Goal: Transaction & Acquisition: Purchase product/service

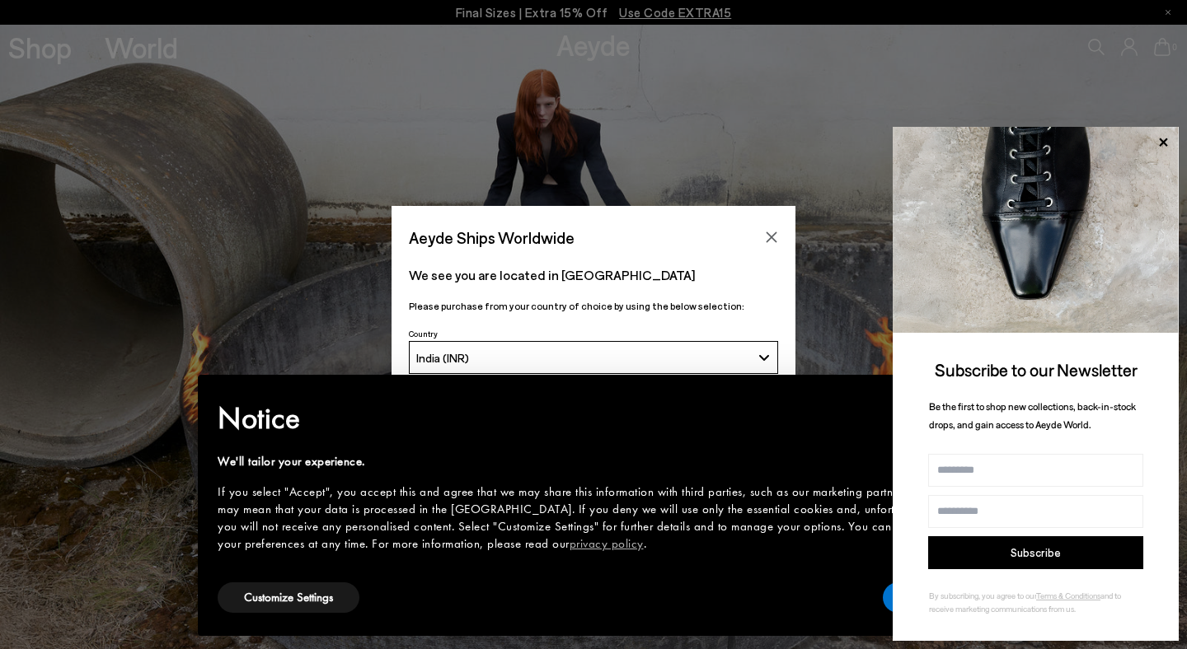
click at [772, 232] on icon "Close" at bounding box center [772, 237] width 11 height 11
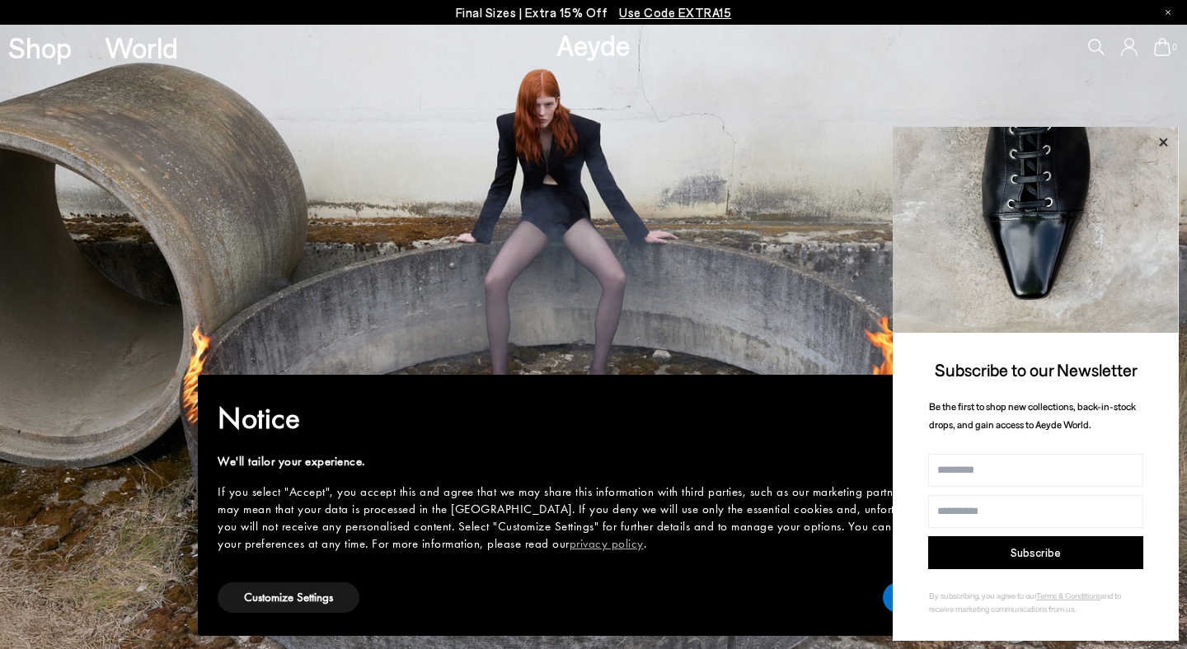
click at [1162, 132] on icon at bounding box center [1162, 142] width 21 height 21
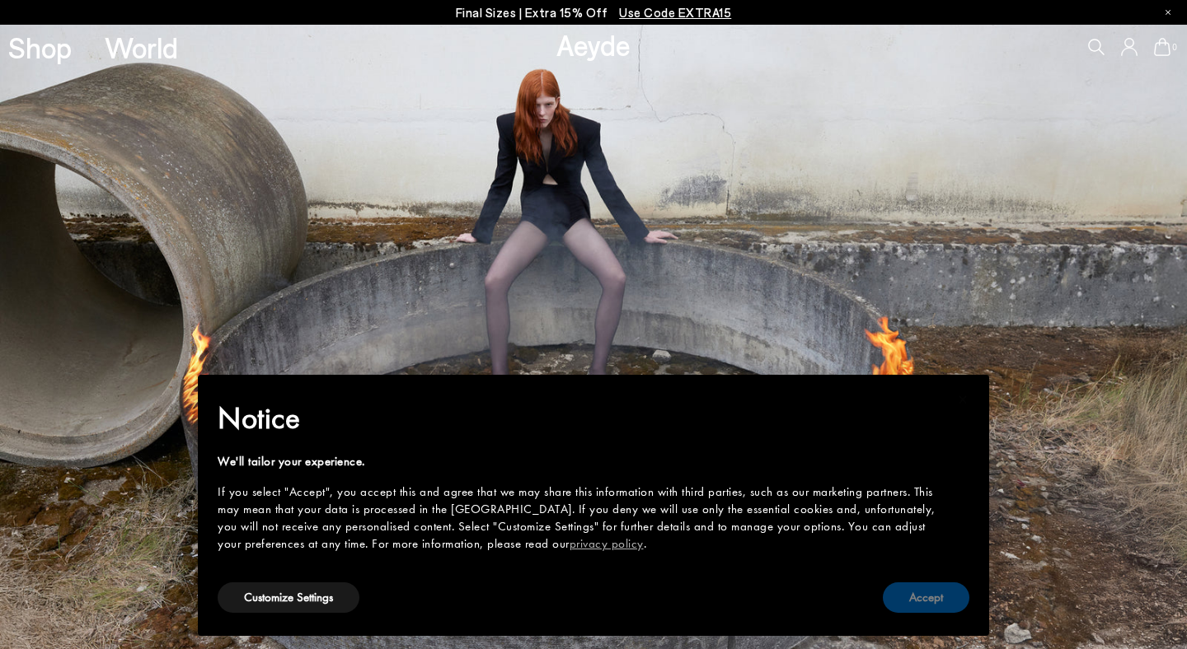
click at [925, 593] on button "Accept" at bounding box center [926, 598] width 87 height 30
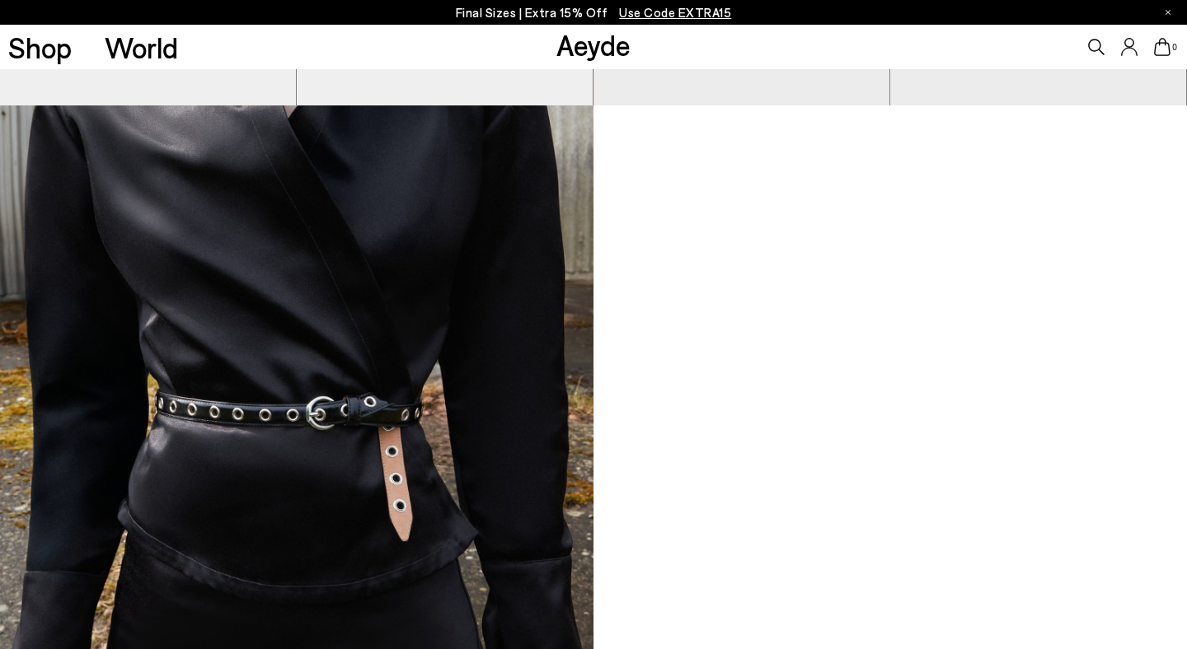
scroll to position [1093, 0]
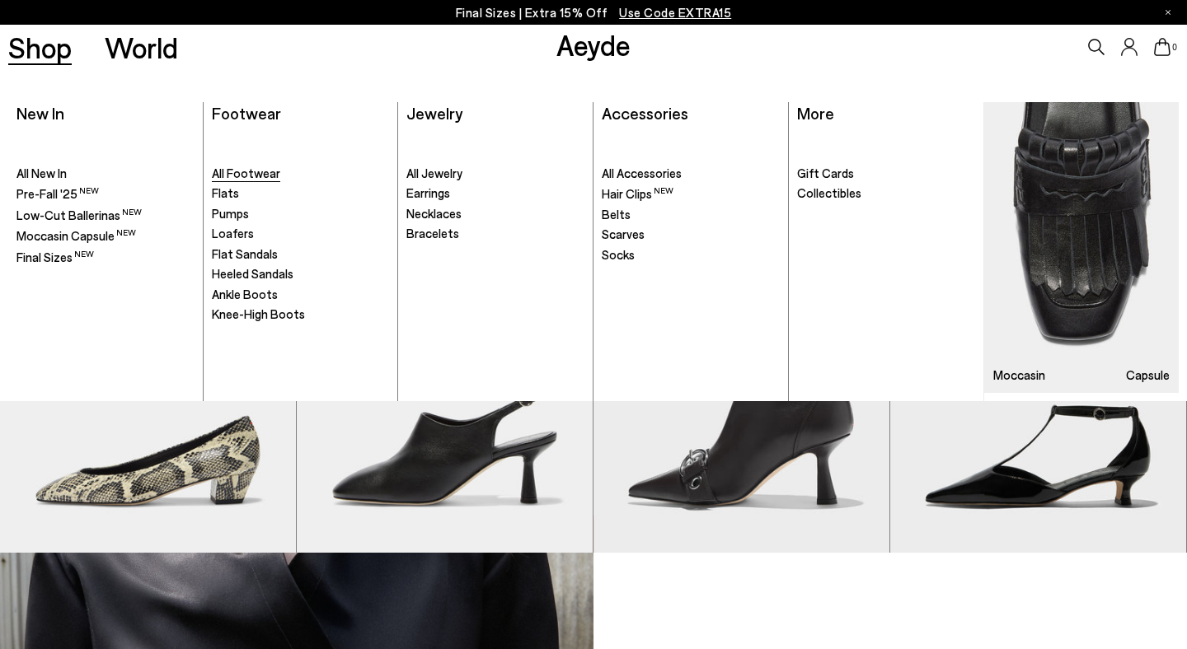
click at [270, 181] on span "All Footwear" at bounding box center [246, 173] width 68 height 15
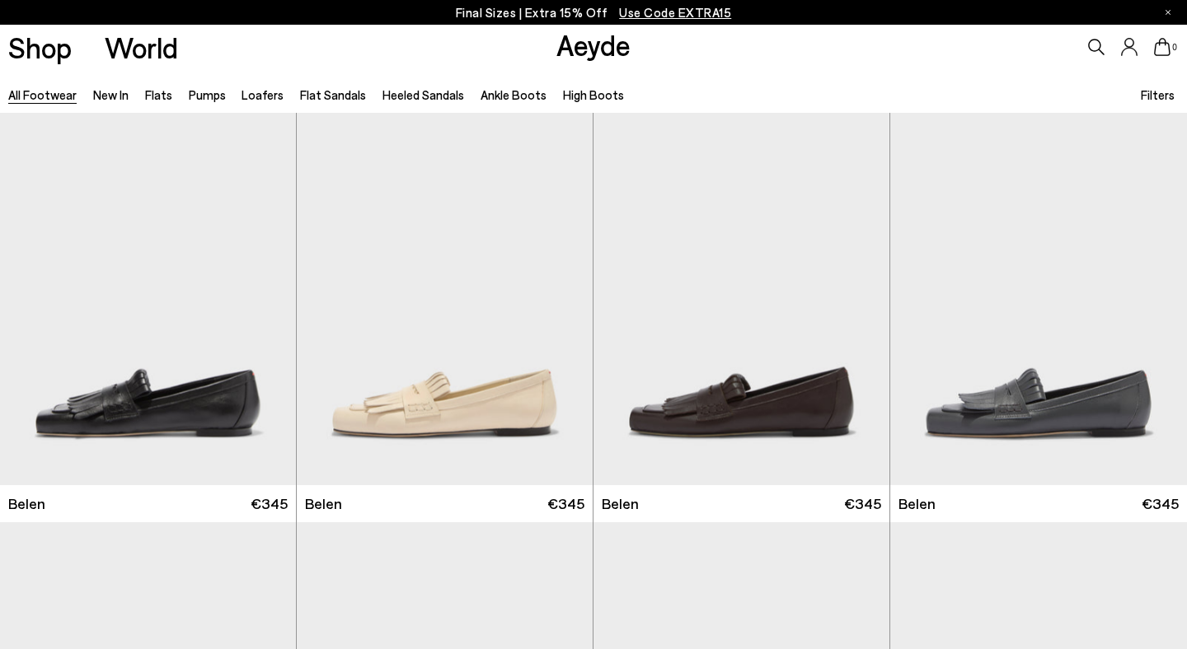
click at [1165, 97] on span "Filters" at bounding box center [1158, 94] width 34 height 15
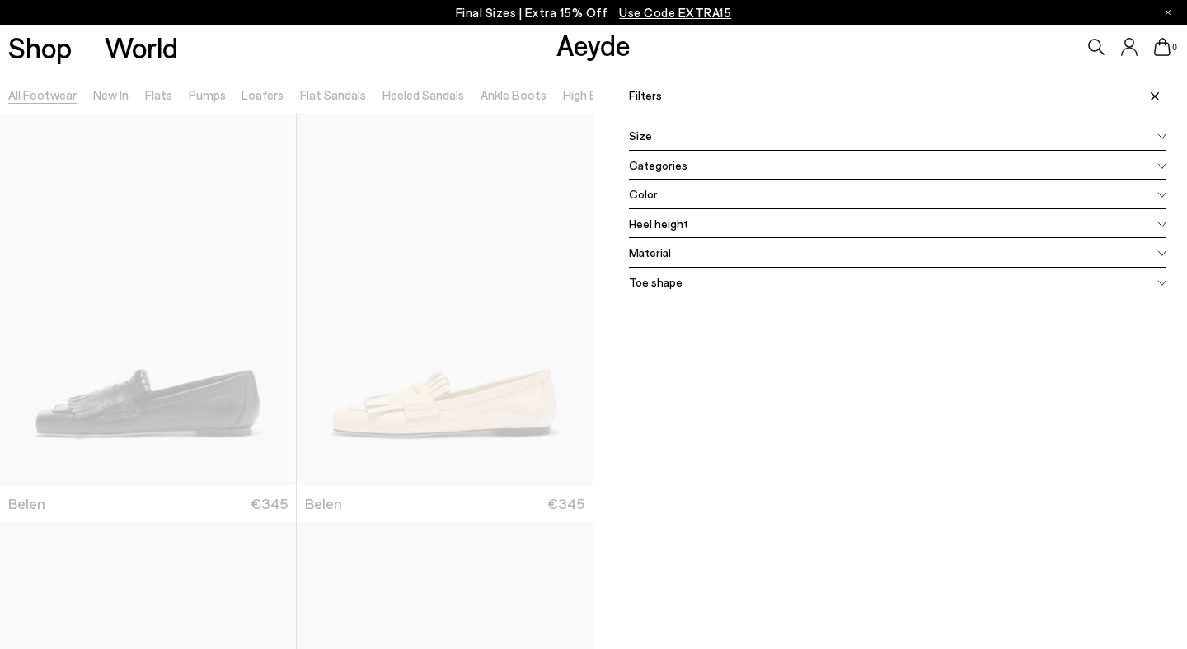
click at [804, 143] on div "Size" at bounding box center [897, 136] width 537 height 30
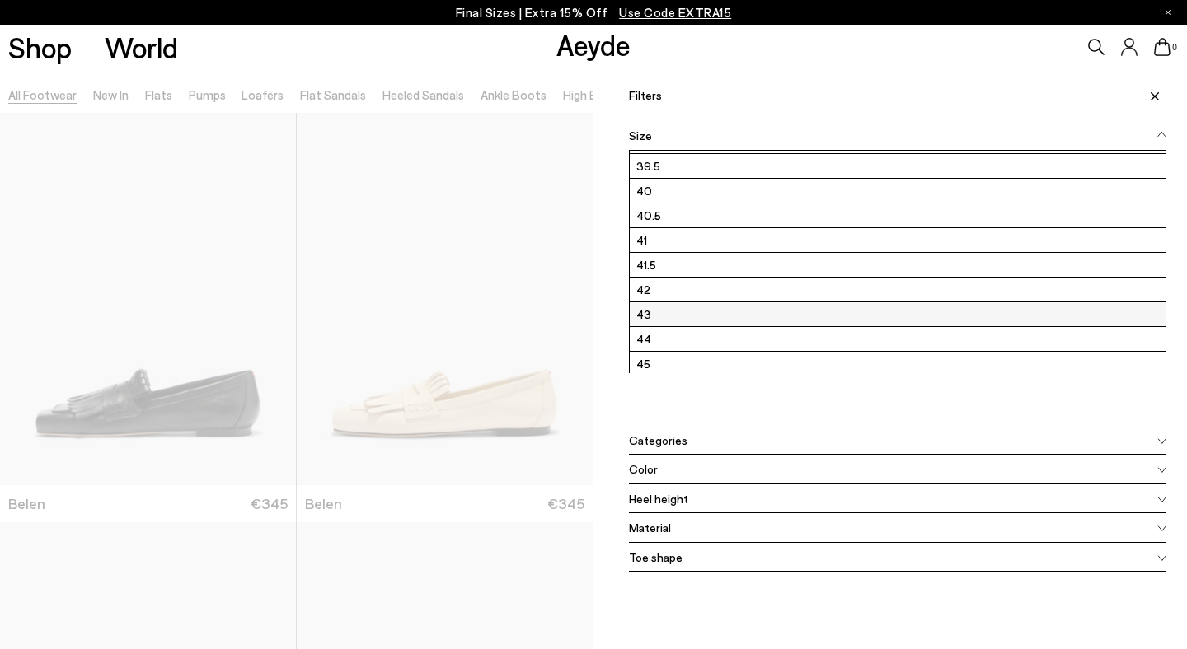
scroll to position [193, 0]
click at [743, 299] on label "42" at bounding box center [898, 291] width 536 height 24
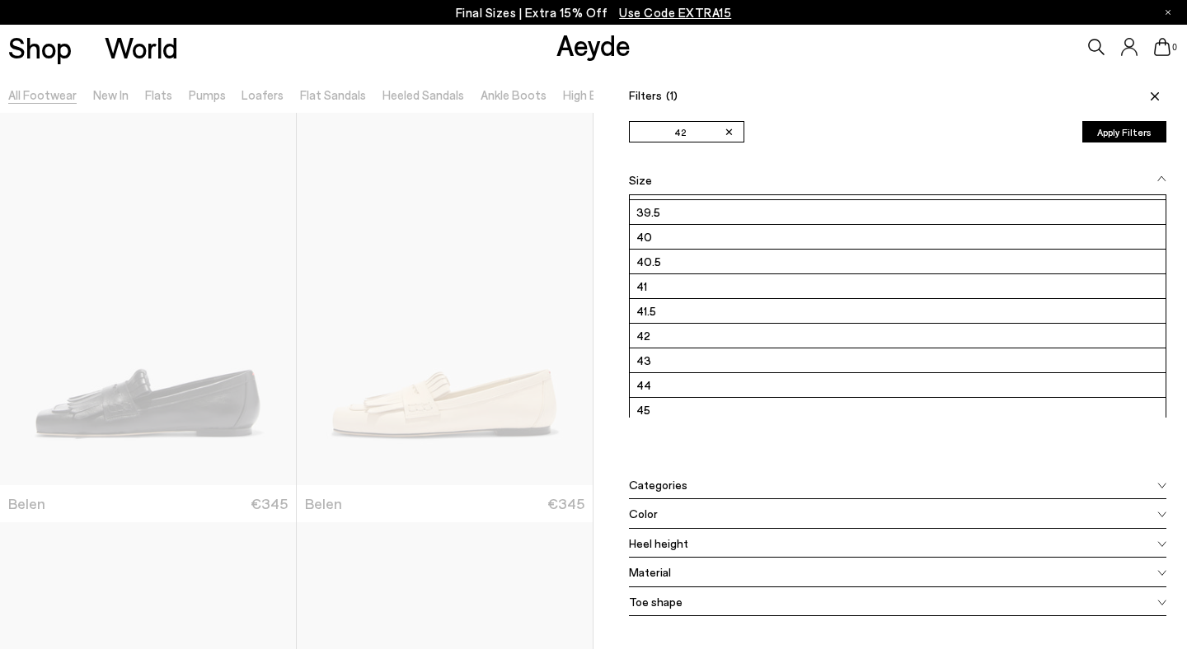
click at [1117, 141] on button "Apply Filters" at bounding box center [1124, 131] width 84 height 21
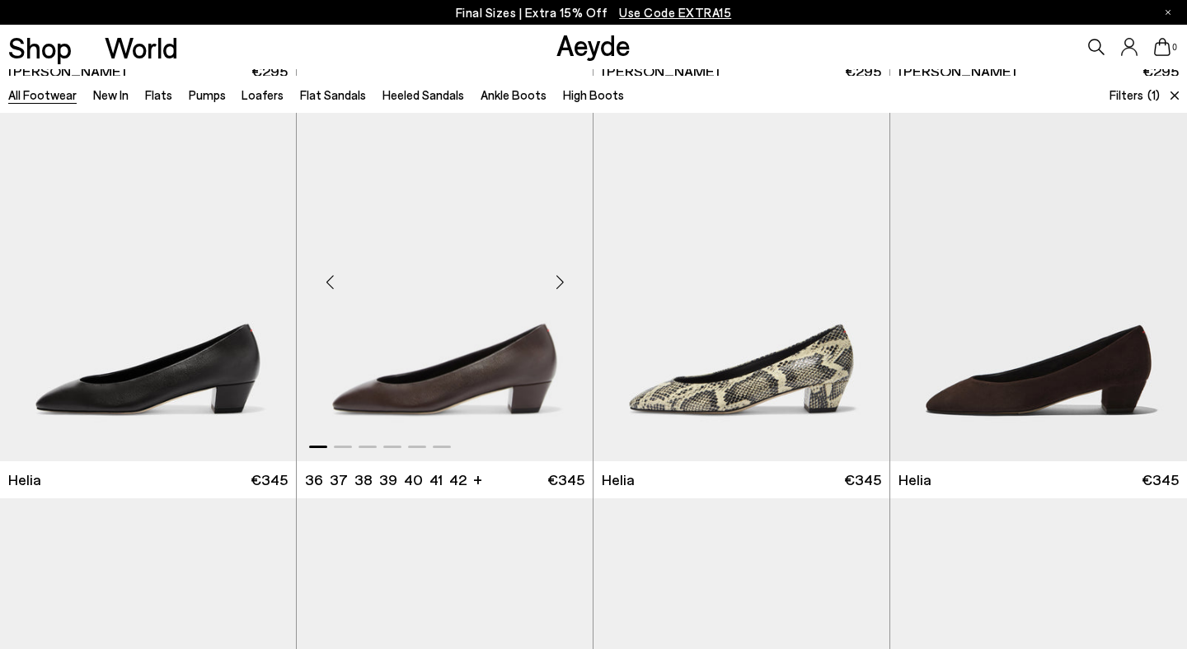
scroll to position [2900, 0]
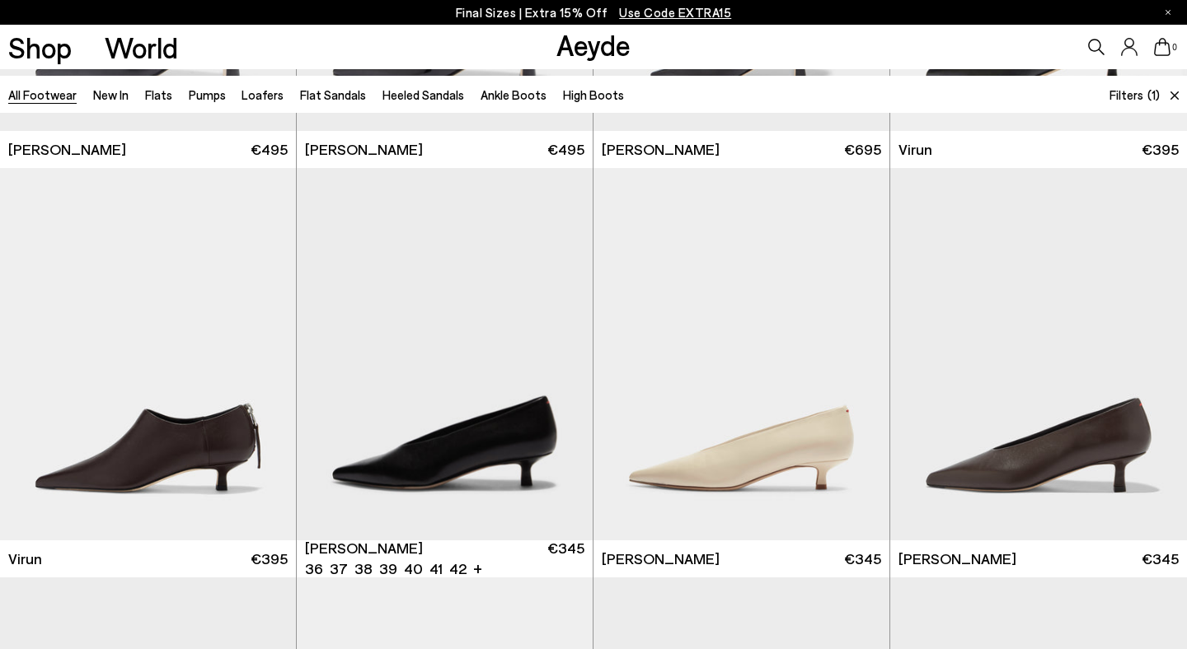
scroll to position [5260, 0]
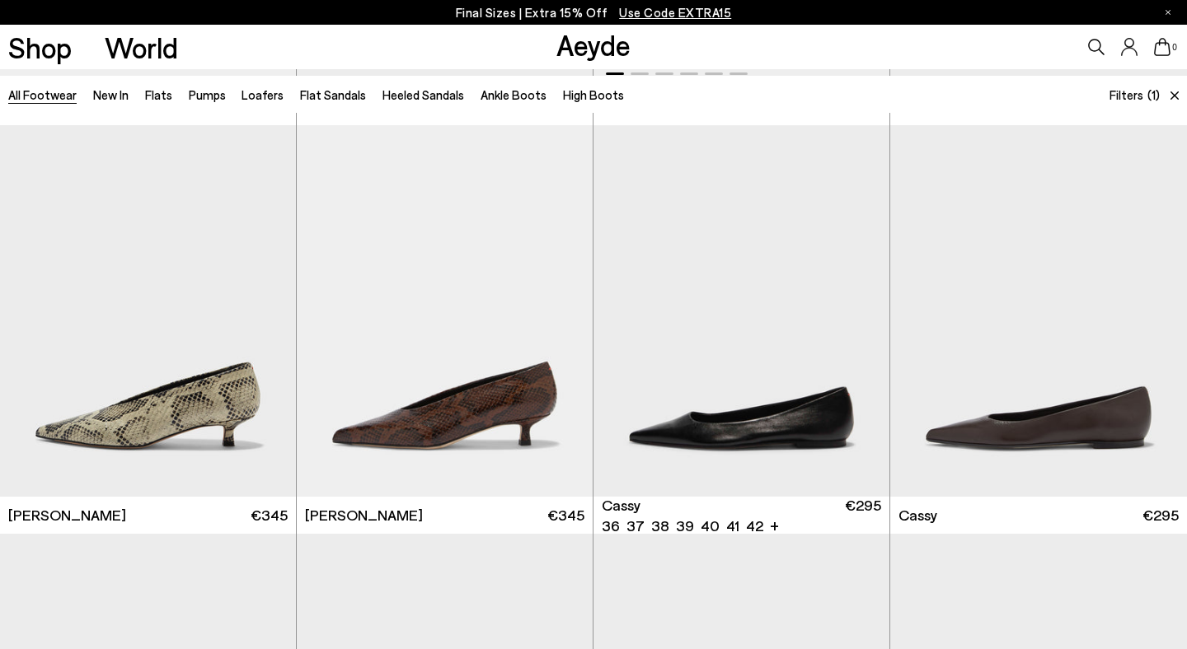
scroll to position [5718, 0]
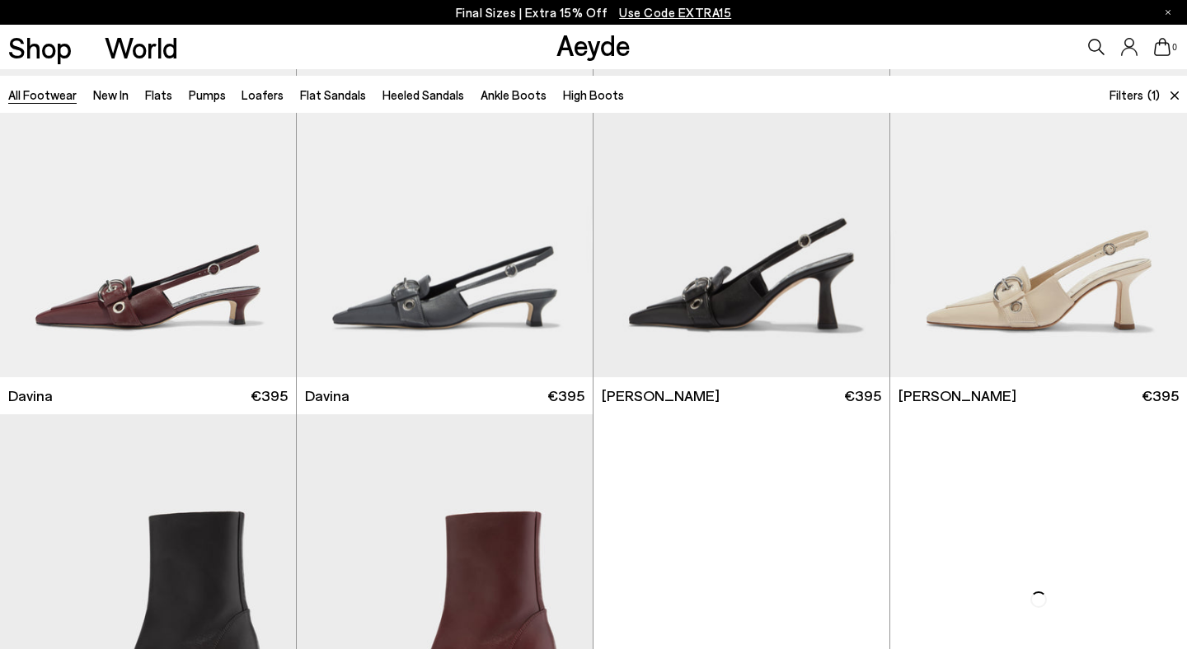
scroll to position [9515, 0]
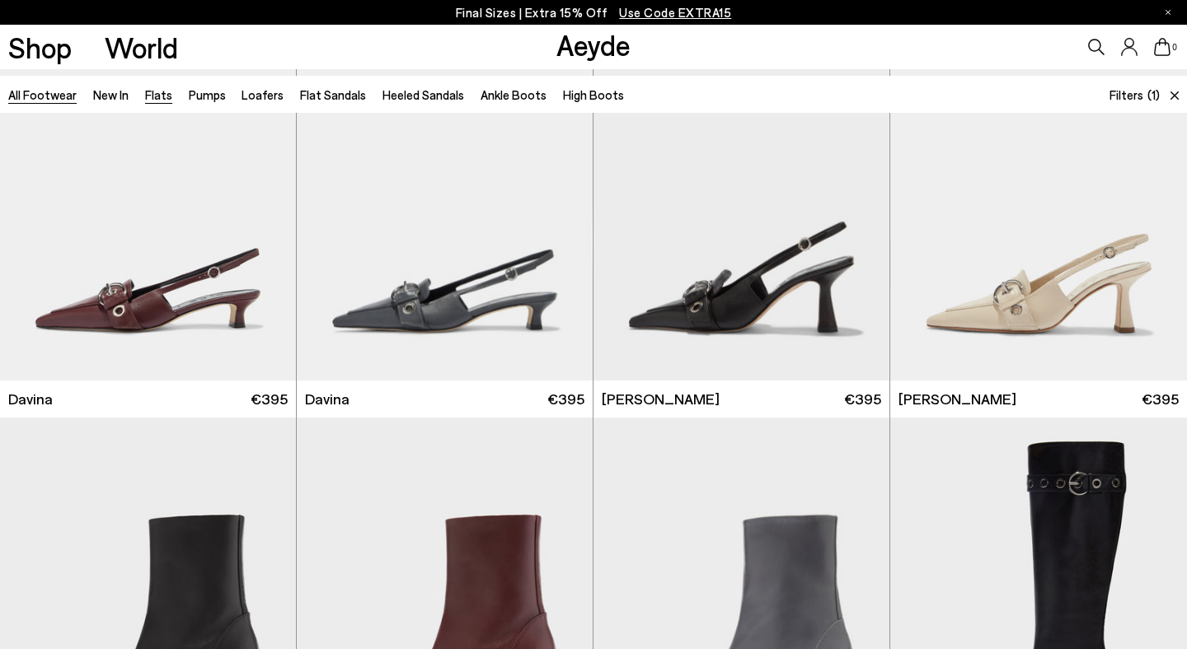
click at [159, 91] on link "Flats" at bounding box center [158, 94] width 27 height 15
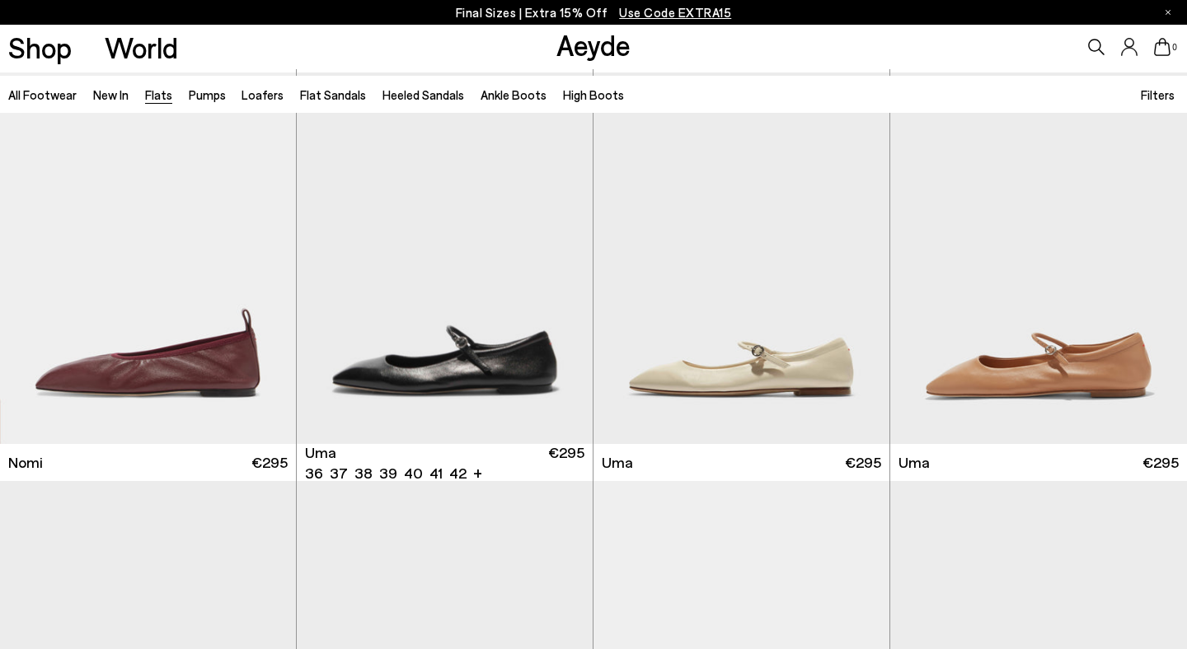
scroll to position [1191, 0]
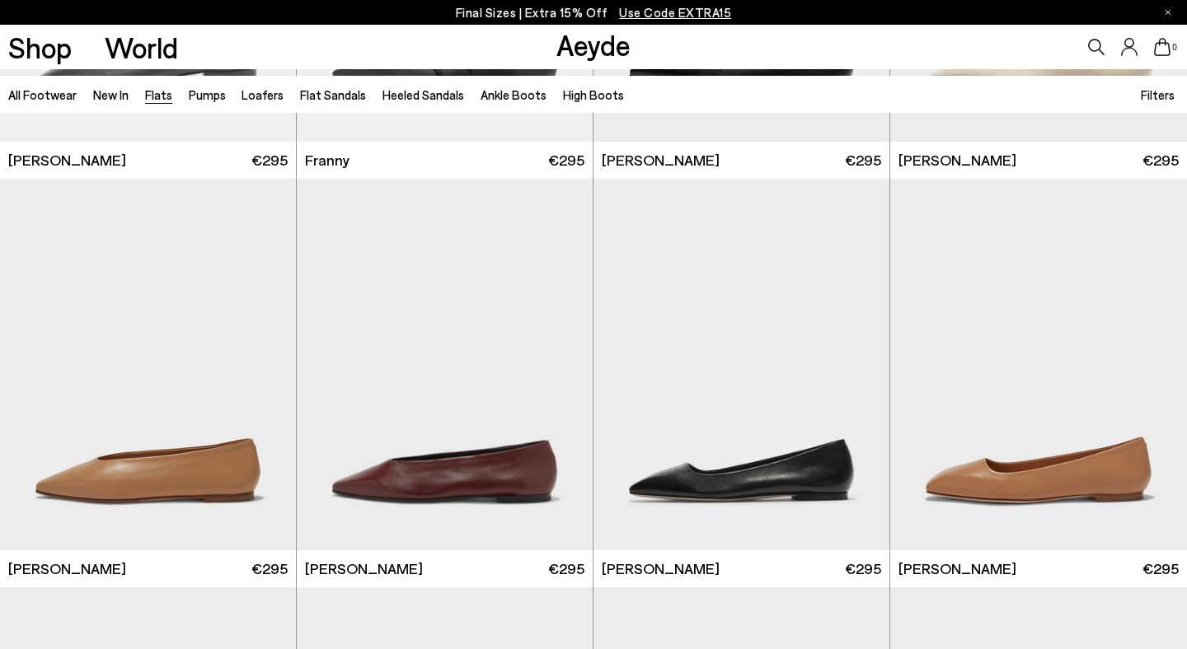
scroll to position [5443, 0]
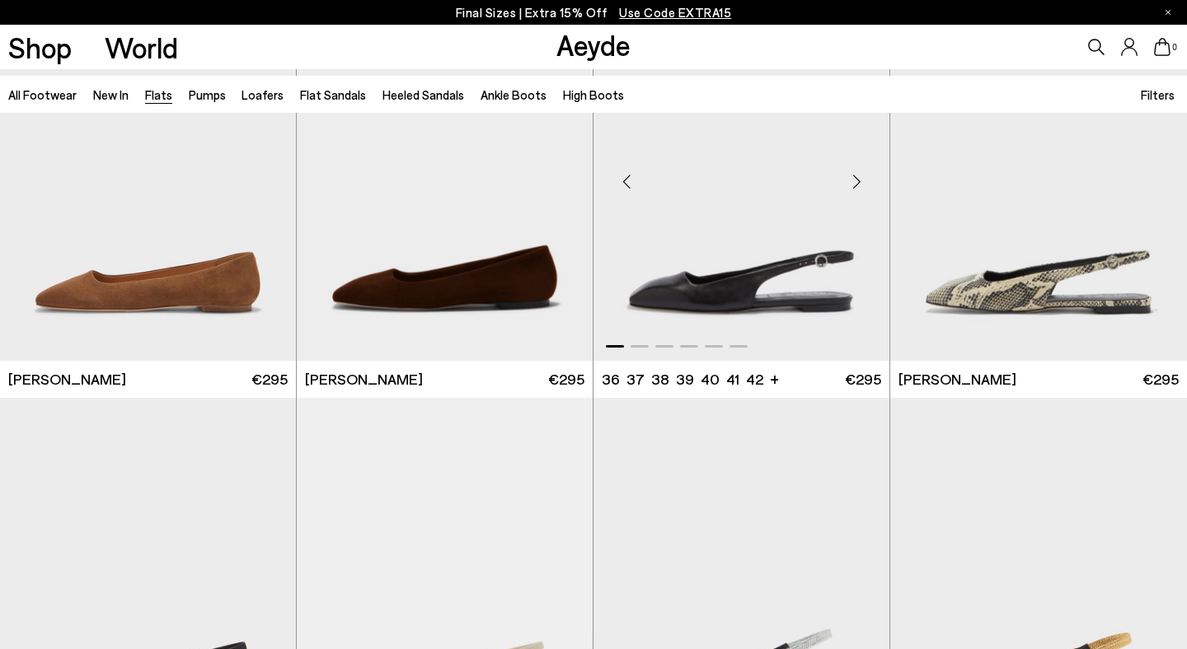
click at [858, 179] on div "Next slide" at bounding box center [856, 181] width 49 height 49
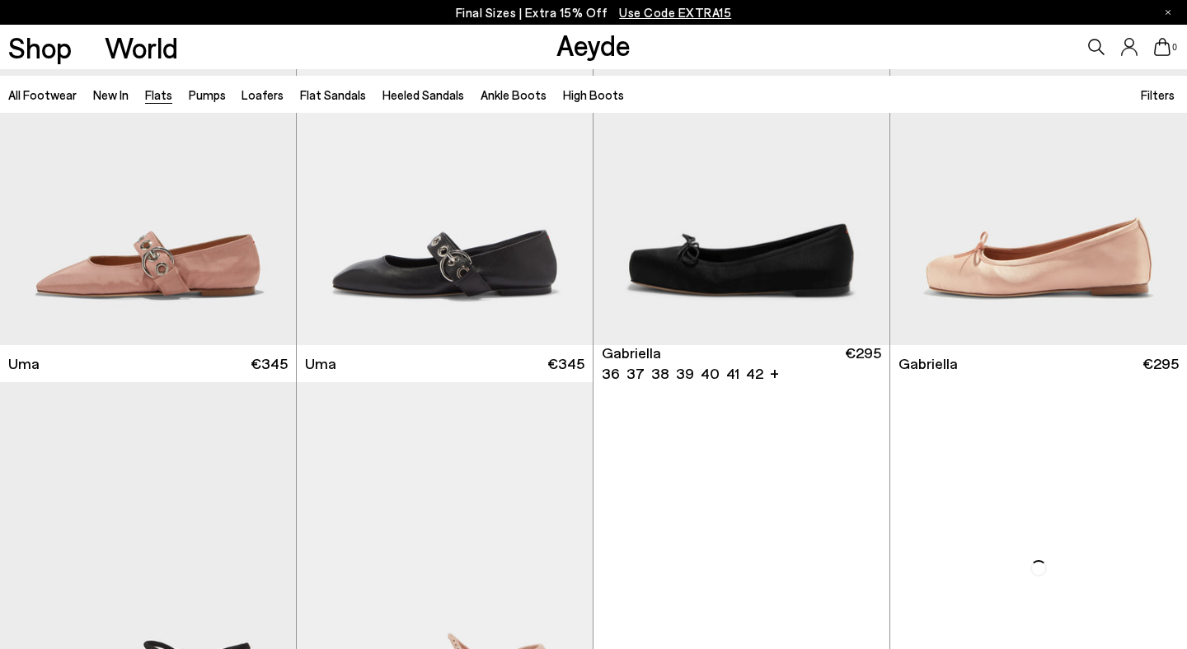
scroll to position [7349, 0]
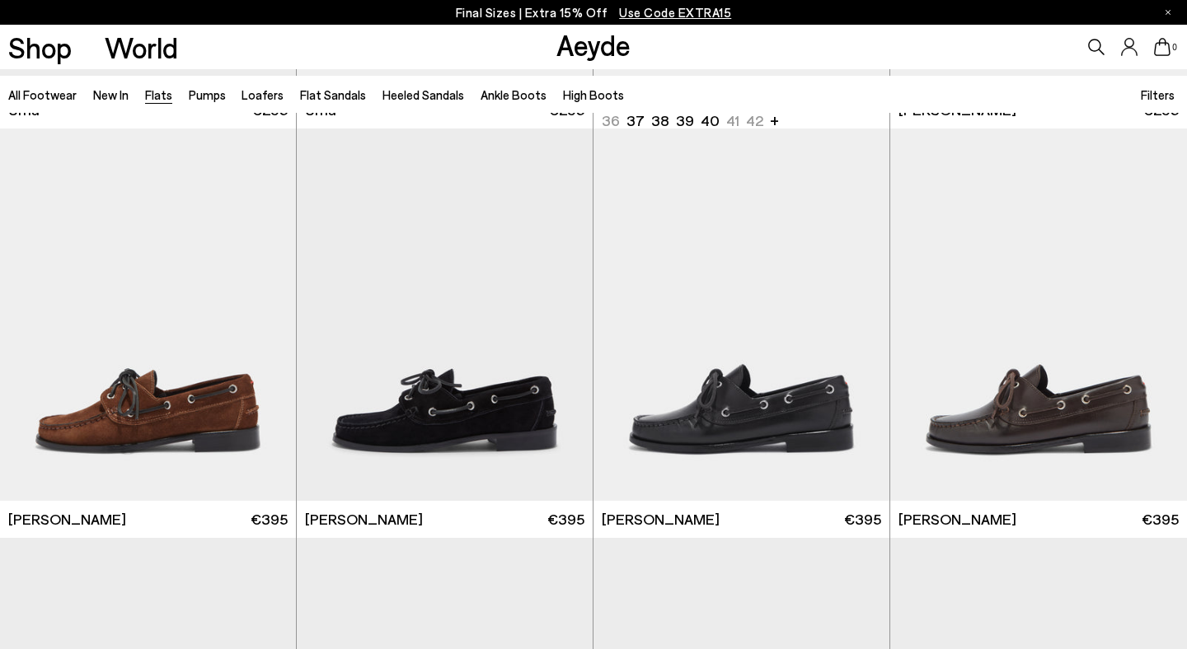
click at [528, 9] on p "Final Sizes | Extra 15% Off Use Code EXTRA15" at bounding box center [594, 12] width 276 height 21
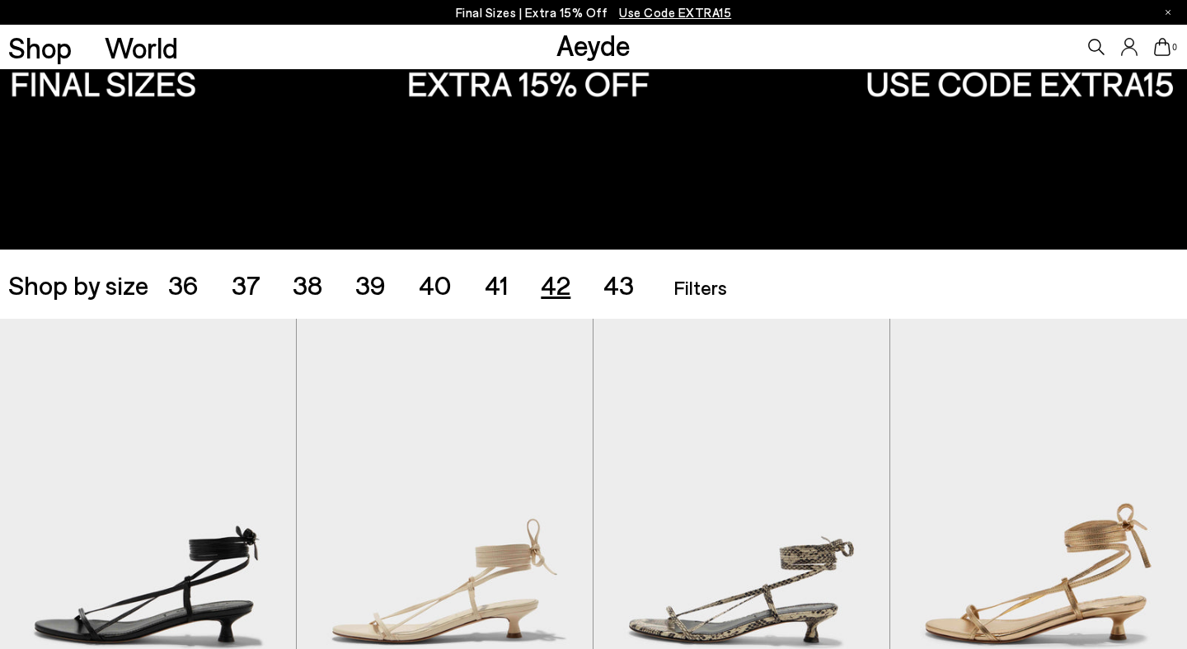
click at [555, 294] on span "42" at bounding box center [556, 284] width 30 height 31
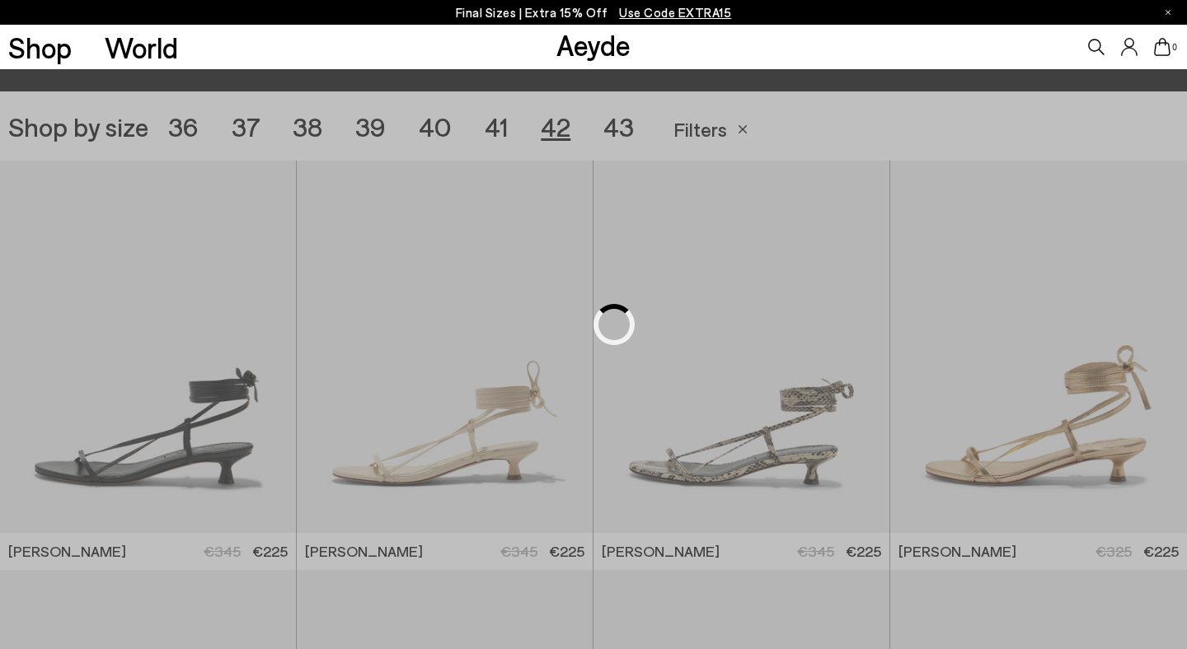
scroll to position [331, 0]
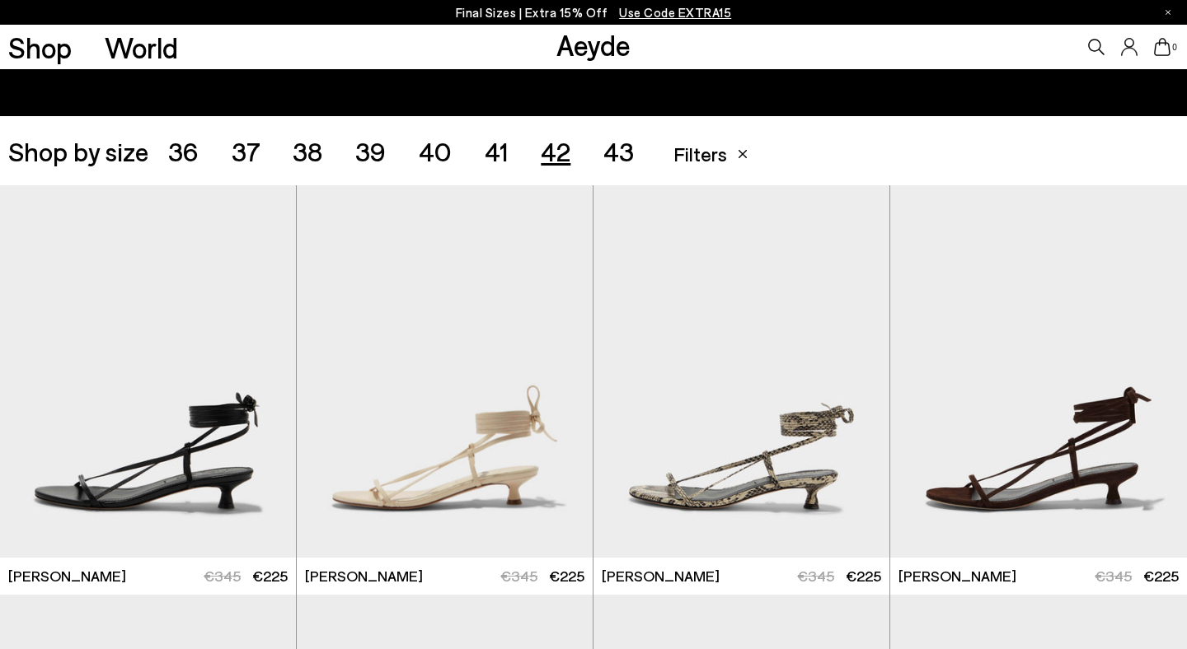
scroll to position [523, 0]
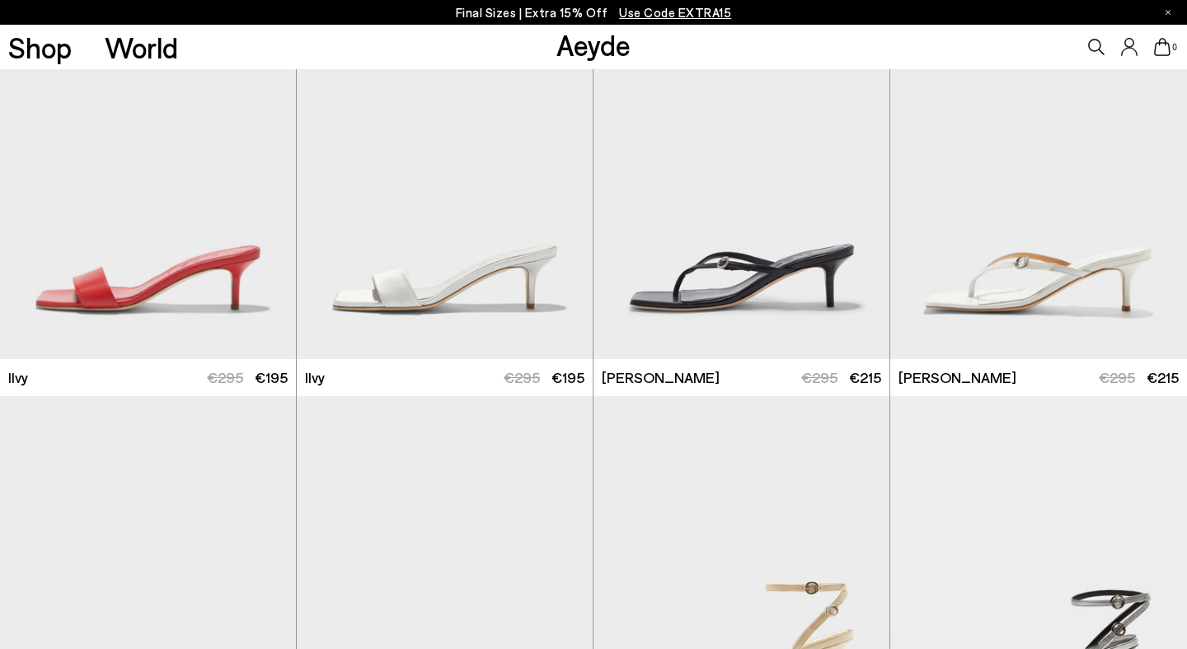
scroll to position [1293, 0]
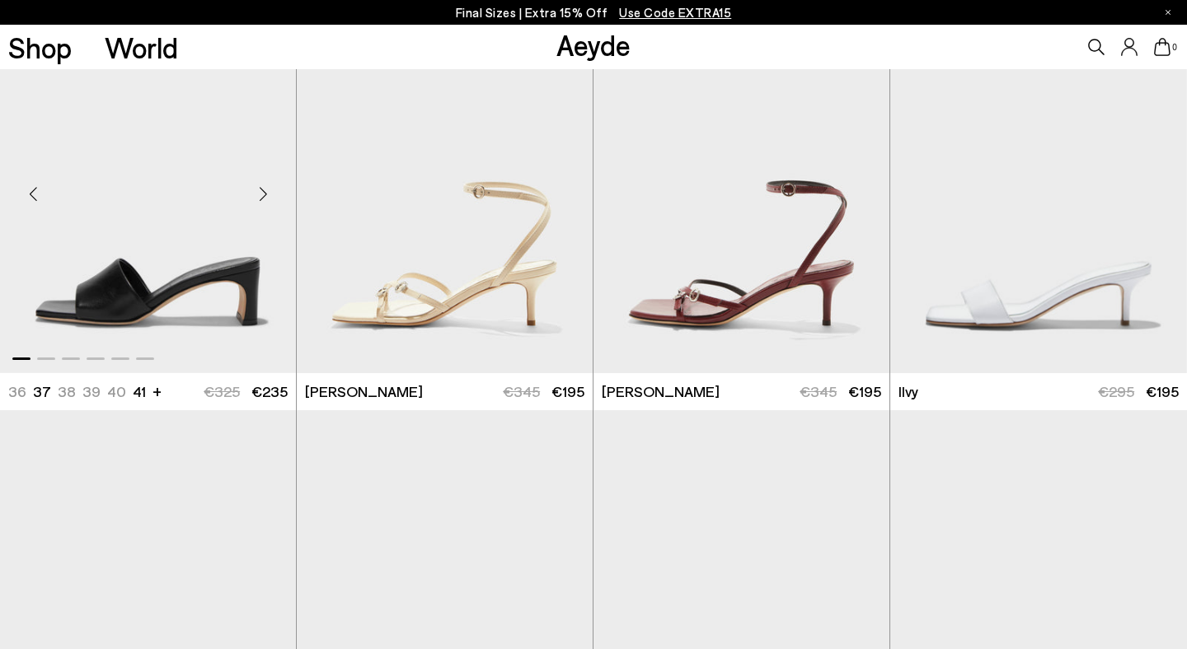
click at [265, 198] on div "Next slide" at bounding box center [262, 194] width 49 height 49
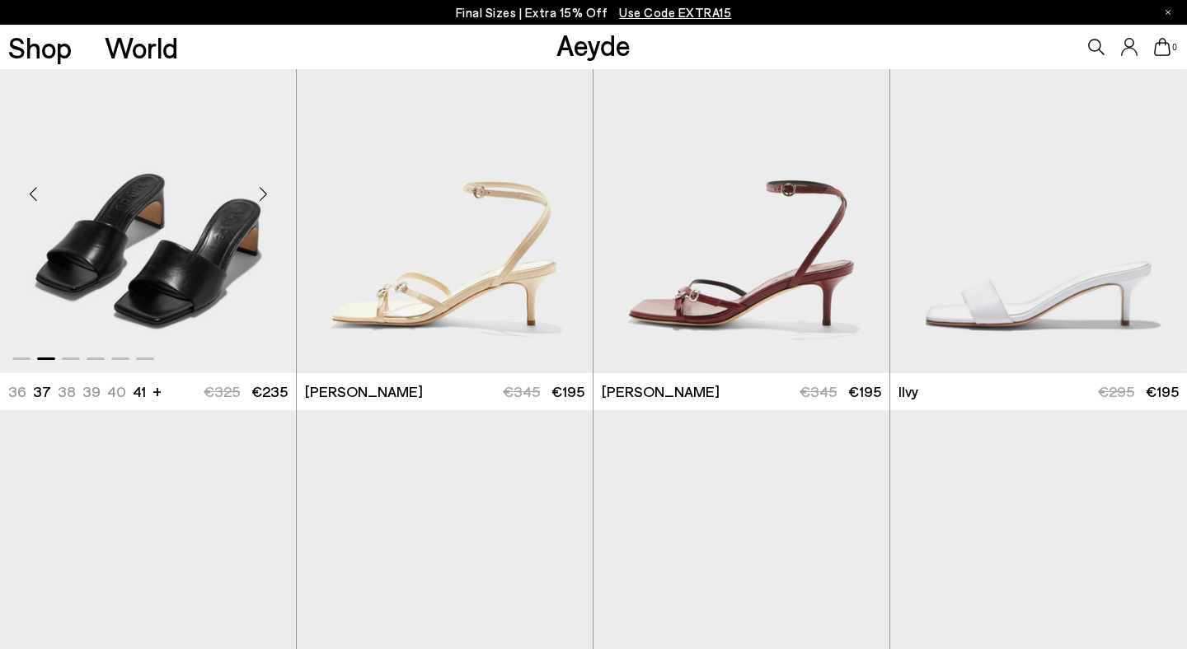
click at [265, 198] on div "Next slide" at bounding box center [262, 194] width 49 height 49
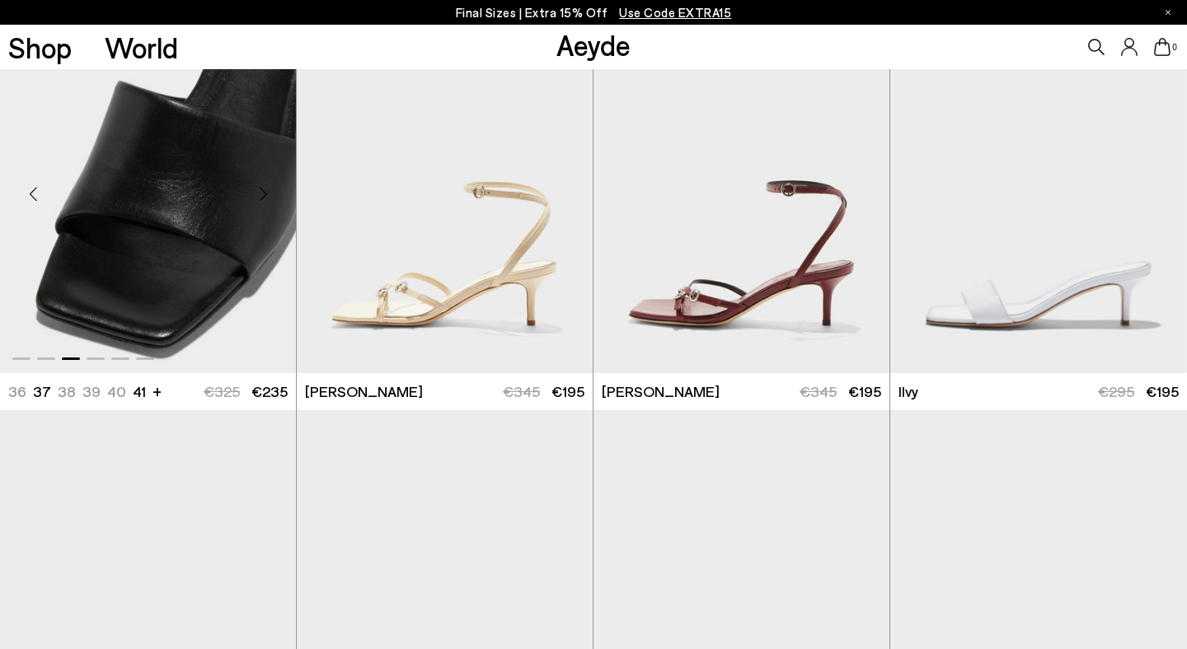
click at [265, 198] on div "Next slide" at bounding box center [262, 194] width 49 height 49
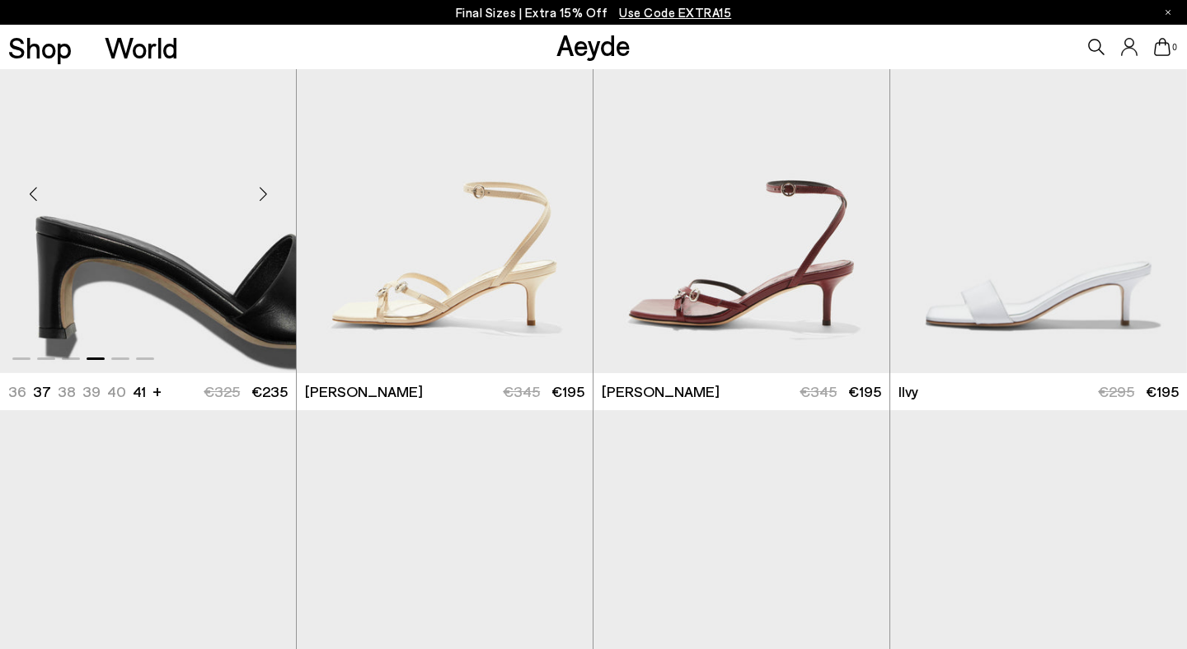
click at [265, 198] on div "Next slide" at bounding box center [262, 194] width 49 height 49
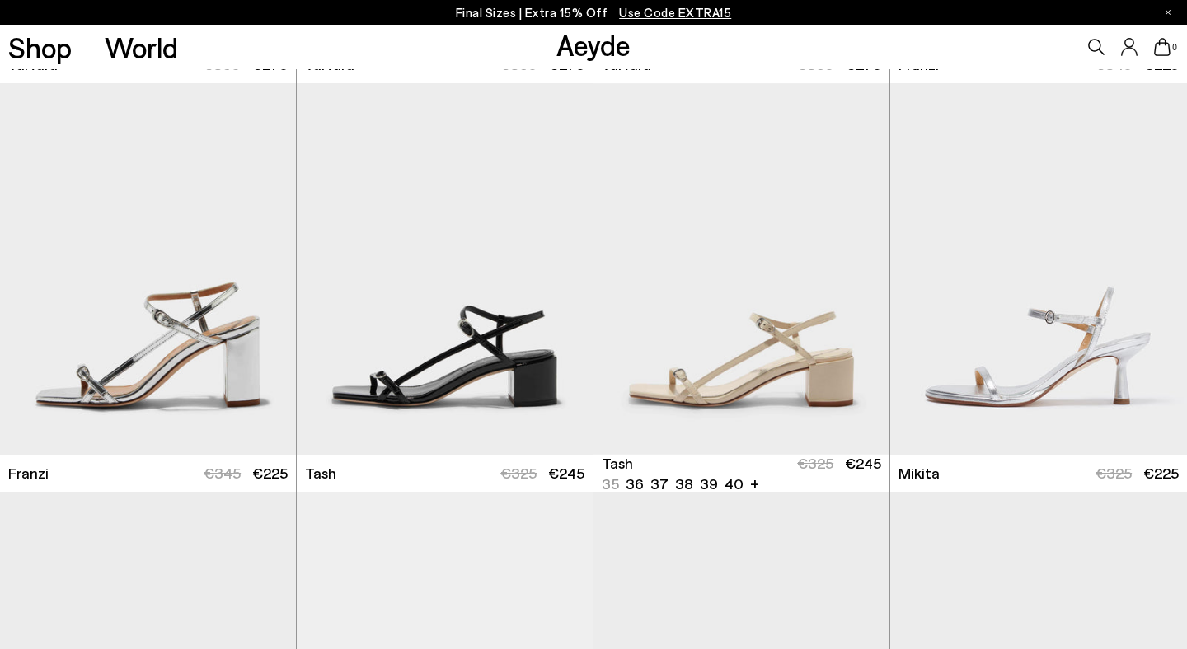
scroll to position [3259, 0]
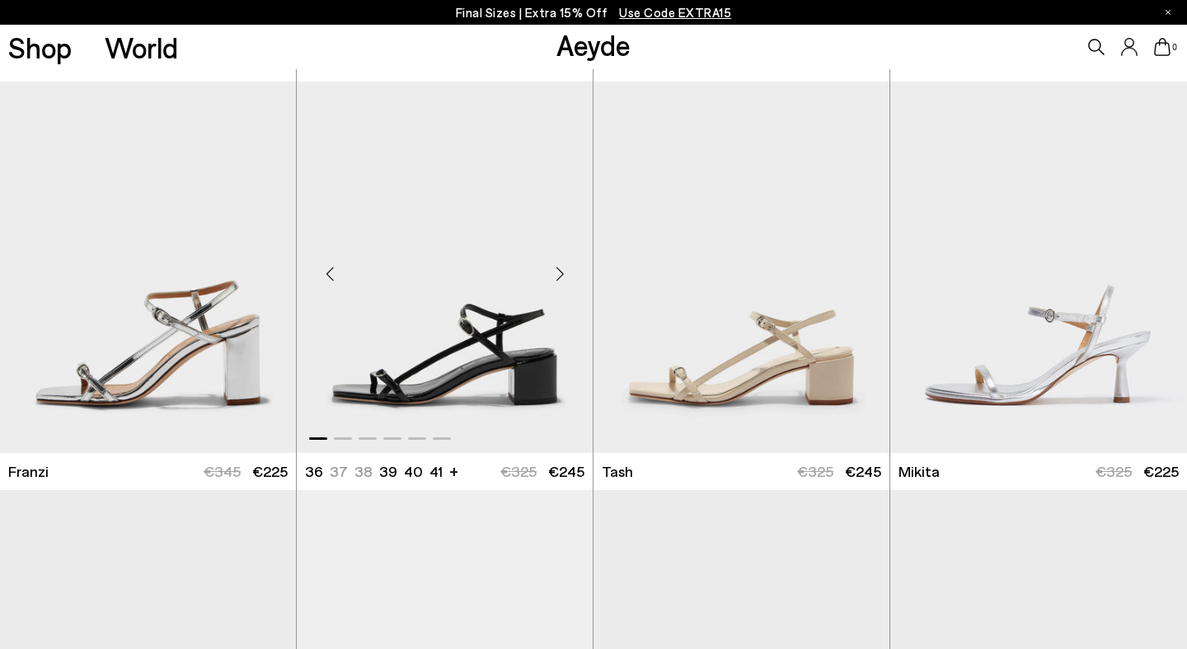
click at [557, 279] on div "Next slide" at bounding box center [559, 274] width 49 height 49
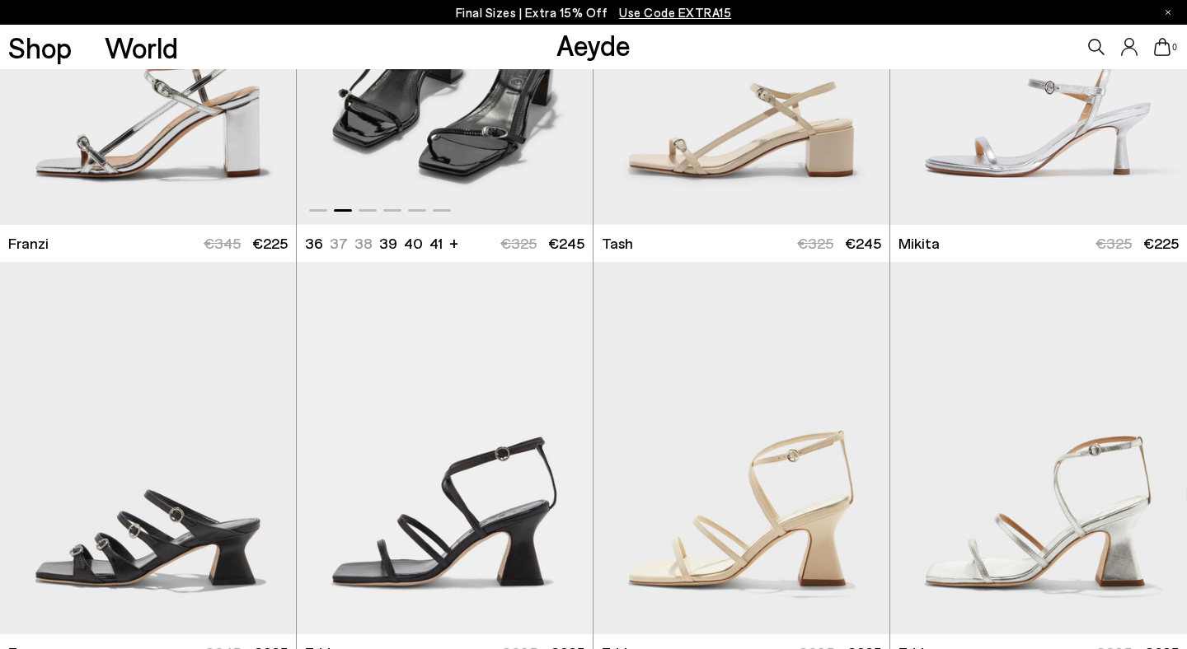
scroll to position [3515, 0]
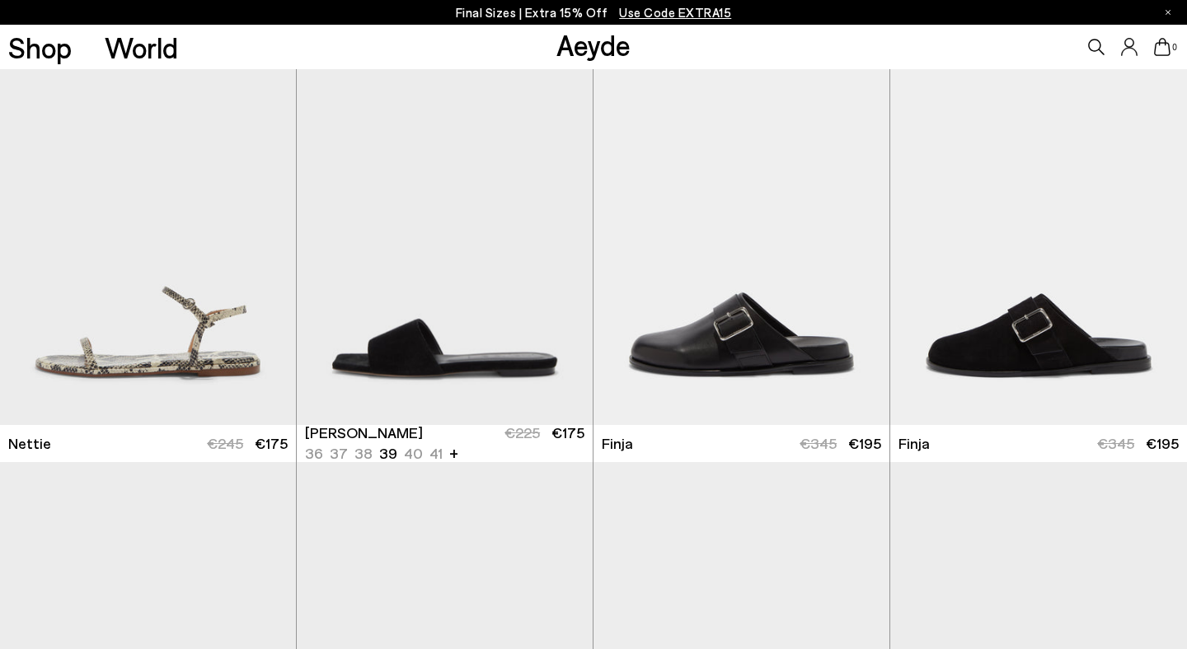
scroll to position [4969, 0]
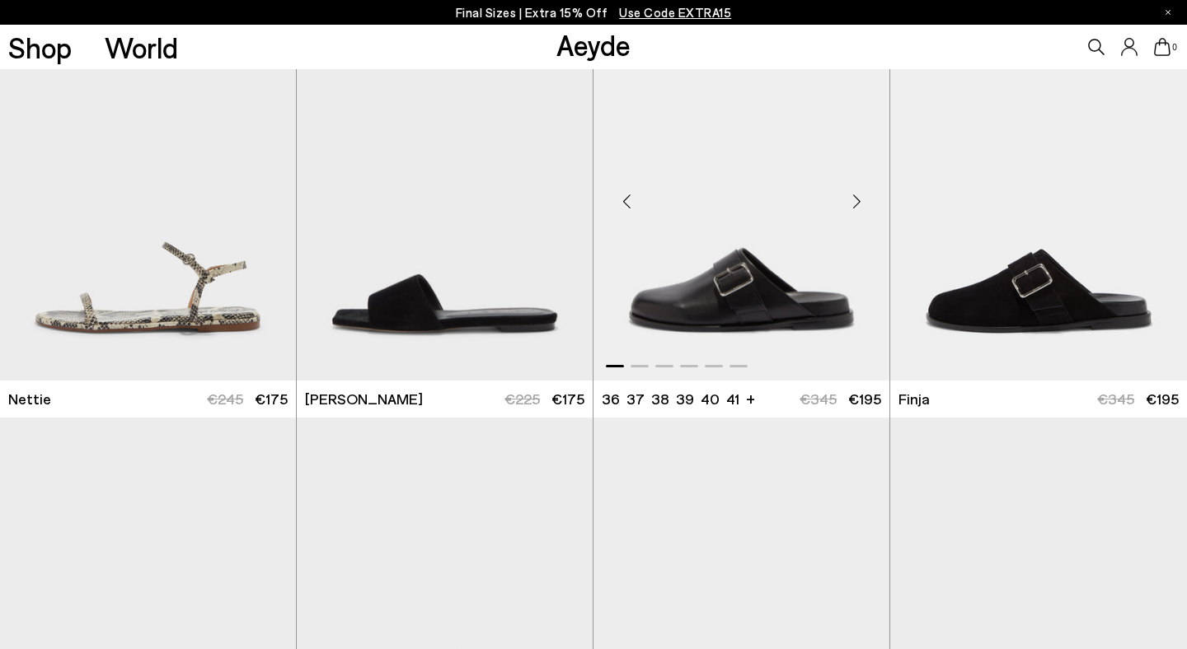
click at [855, 207] on div "Next slide" at bounding box center [856, 200] width 49 height 49
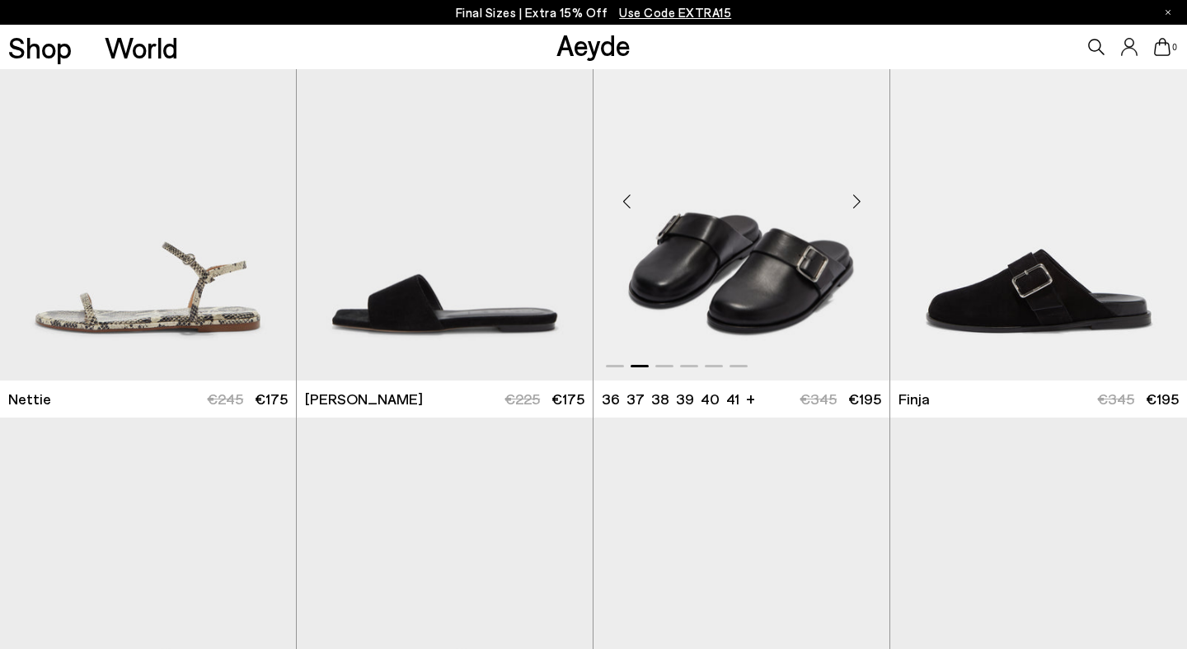
click at [855, 207] on div "Next slide" at bounding box center [856, 200] width 49 height 49
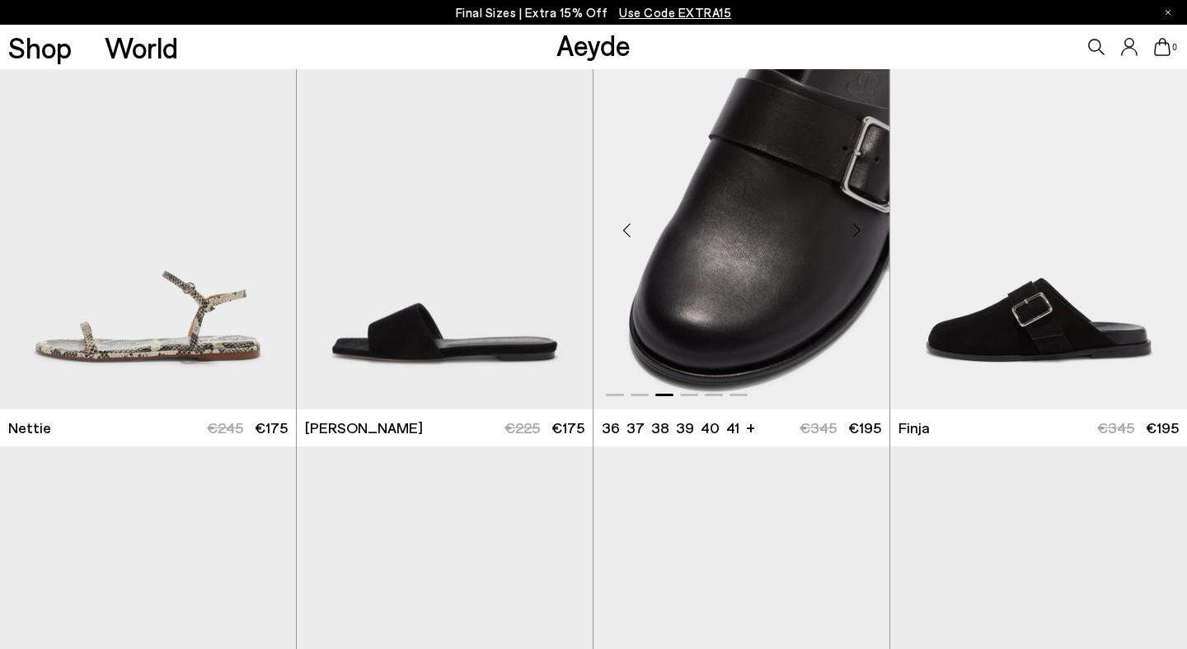
scroll to position [4938, 0]
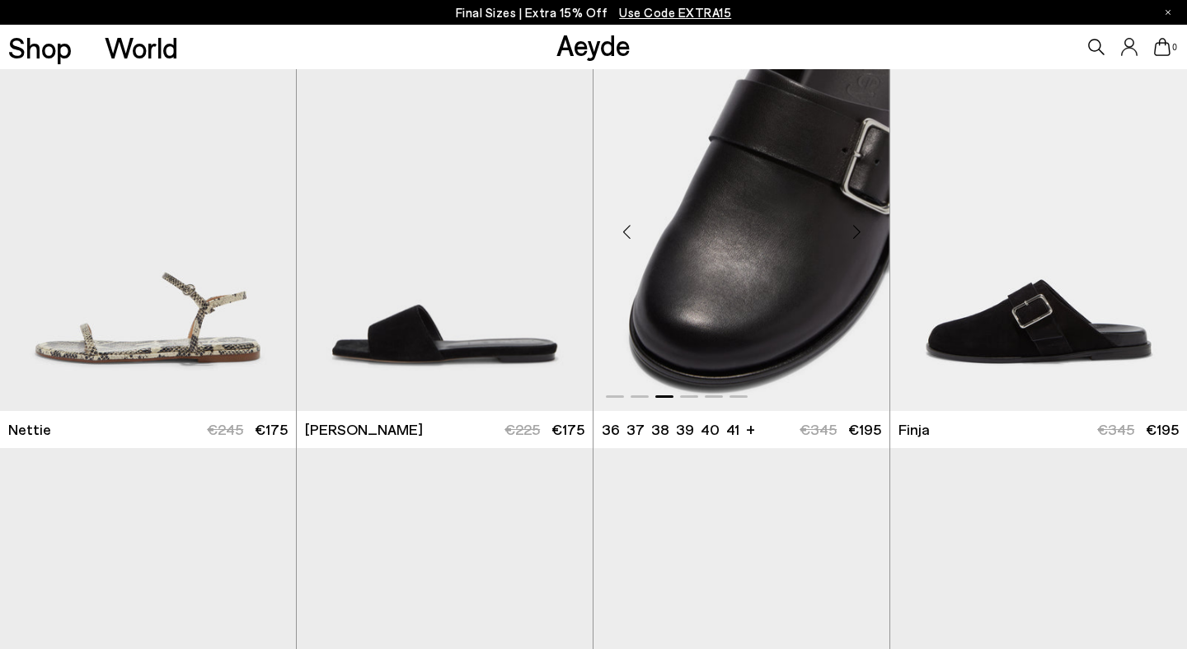
click at [860, 240] on div "Next slide" at bounding box center [856, 231] width 49 height 49
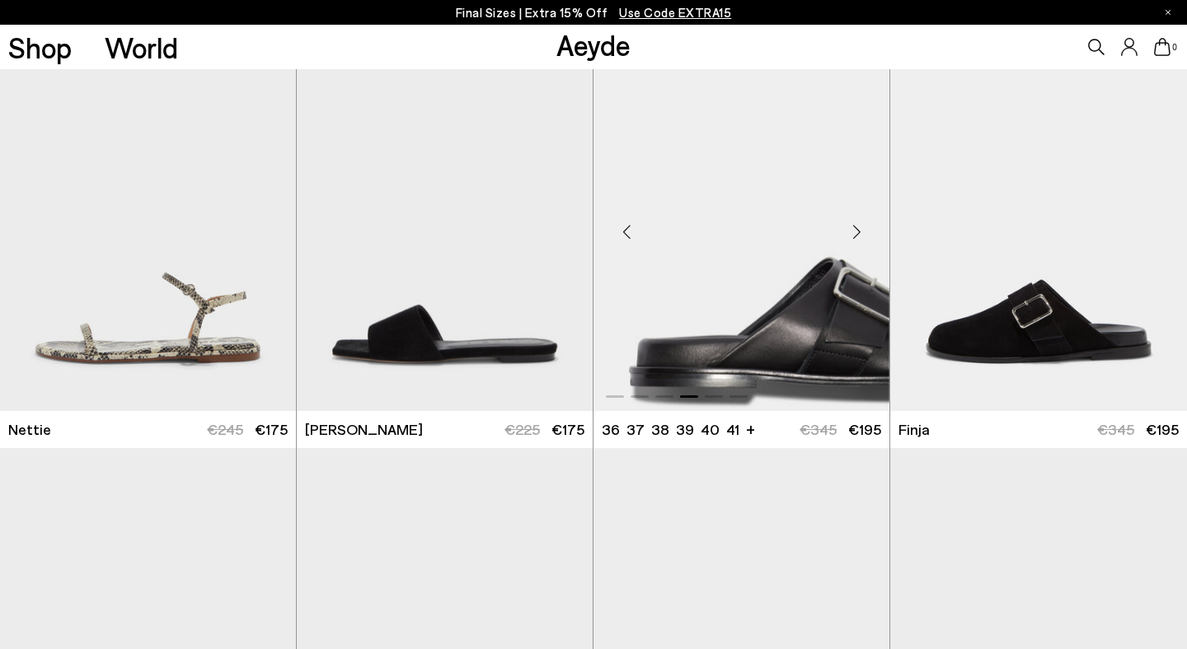
click at [860, 240] on div "Next slide" at bounding box center [856, 231] width 49 height 49
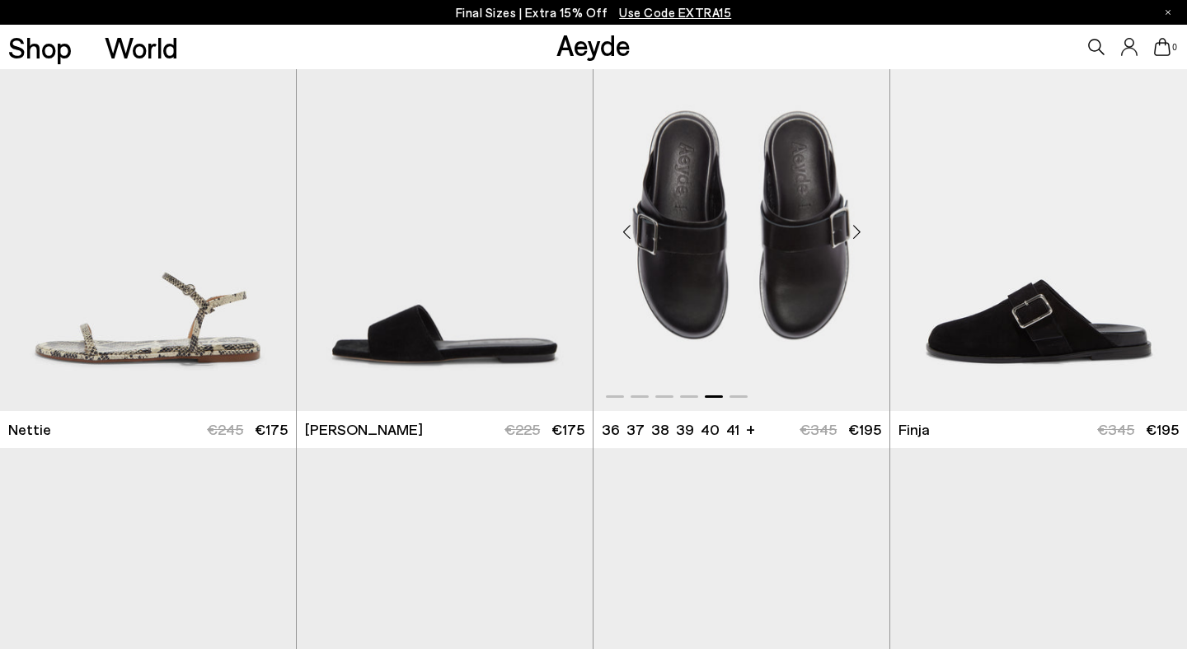
click at [860, 240] on div "Next slide" at bounding box center [856, 231] width 49 height 49
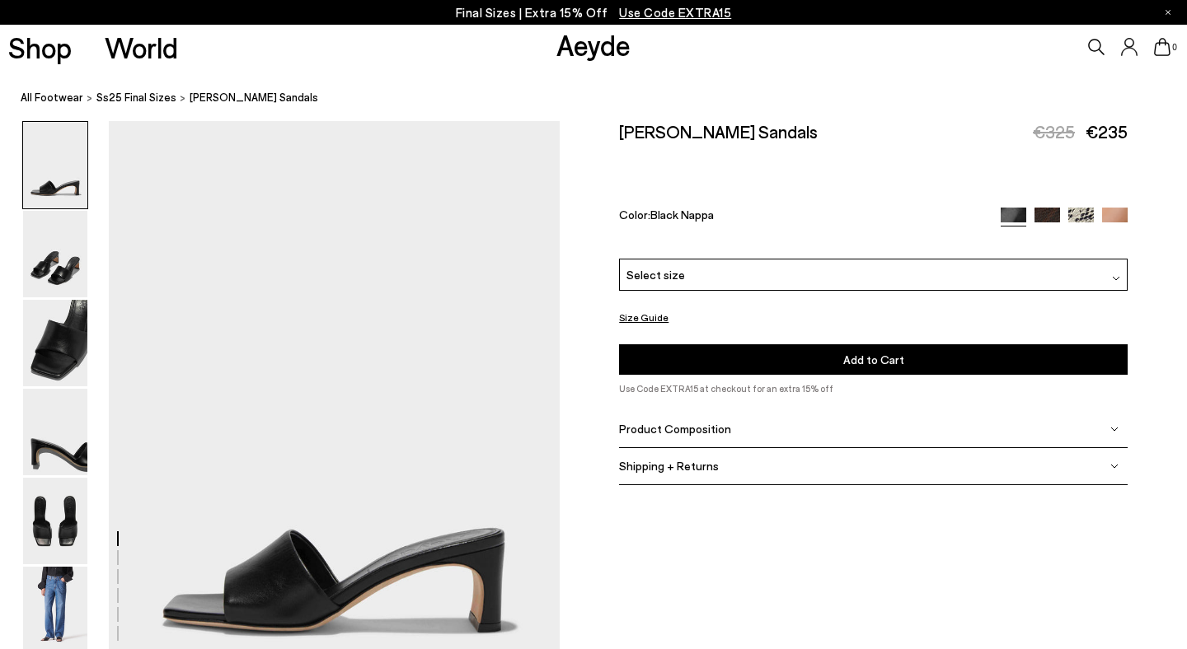
click at [520, 22] on p "Final Sizes | Extra 15% Off Use Code EXTRA15" at bounding box center [594, 12] width 276 height 21
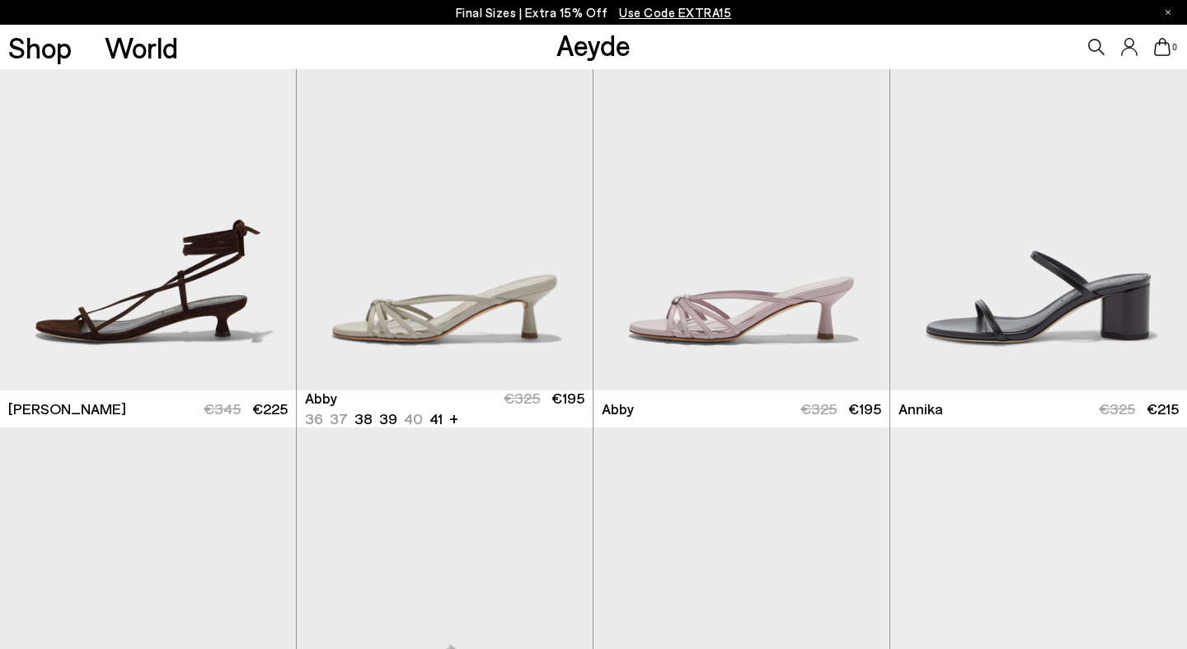
scroll to position [869, 0]
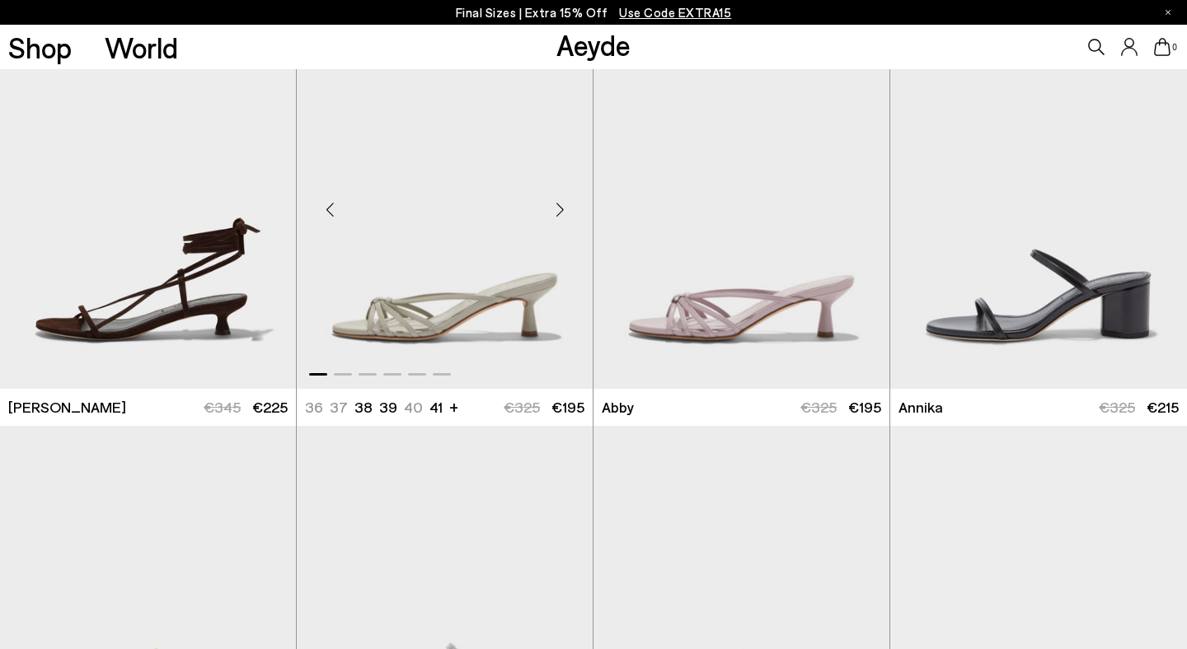
click at [562, 221] on div "Next slide" at bounding box center [559, 209] width 49 height 49
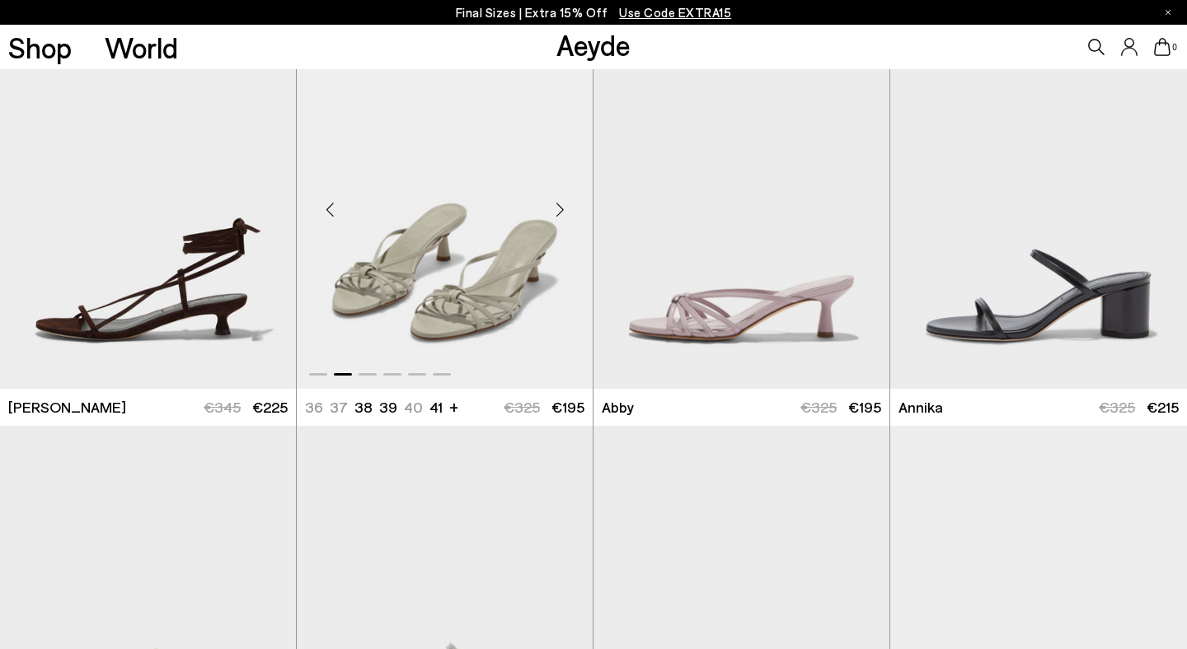
click at [562, 221] on div "Next slide" at bounding box center [559, 209] width 49 height 49
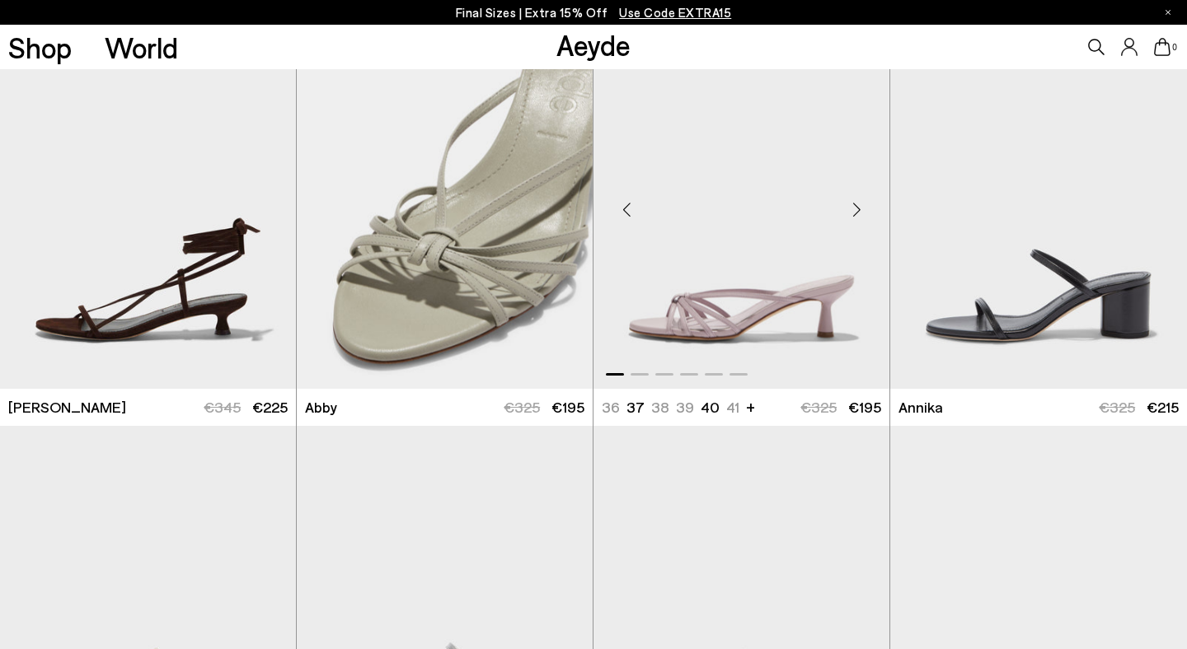
click at [858, 220] on div "Next slide" at bounding box center [856, 209] width 49 height 49
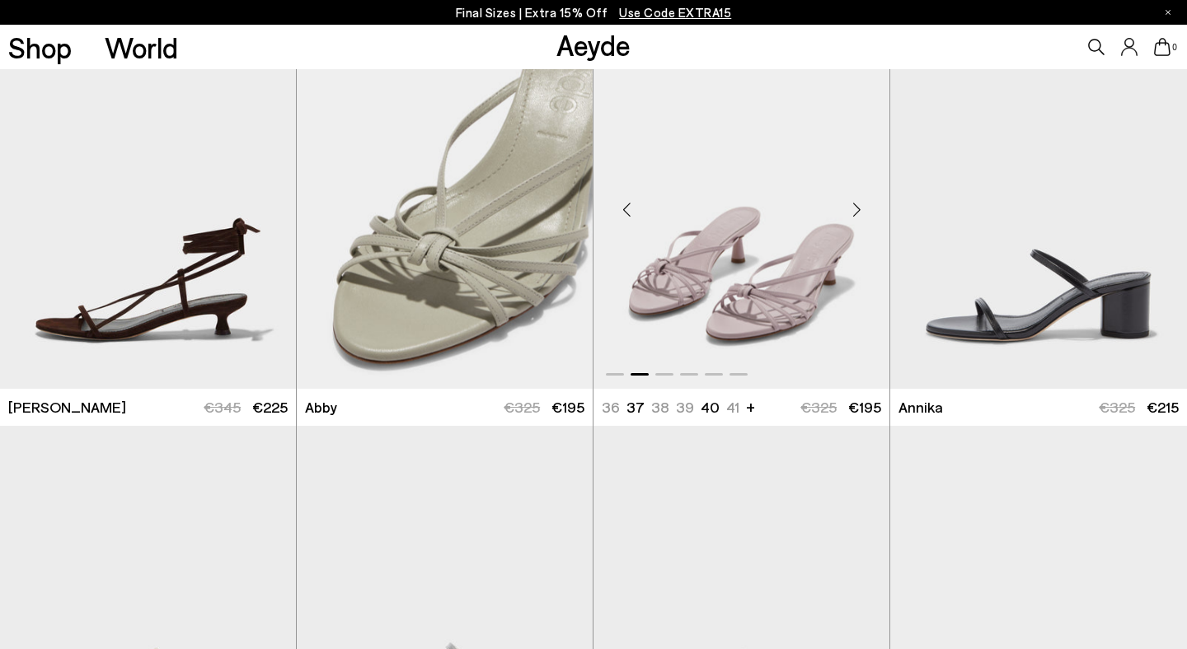
click at [858, 220] on div "Next slide" at bounding box center [856, 209] width 49 height 49
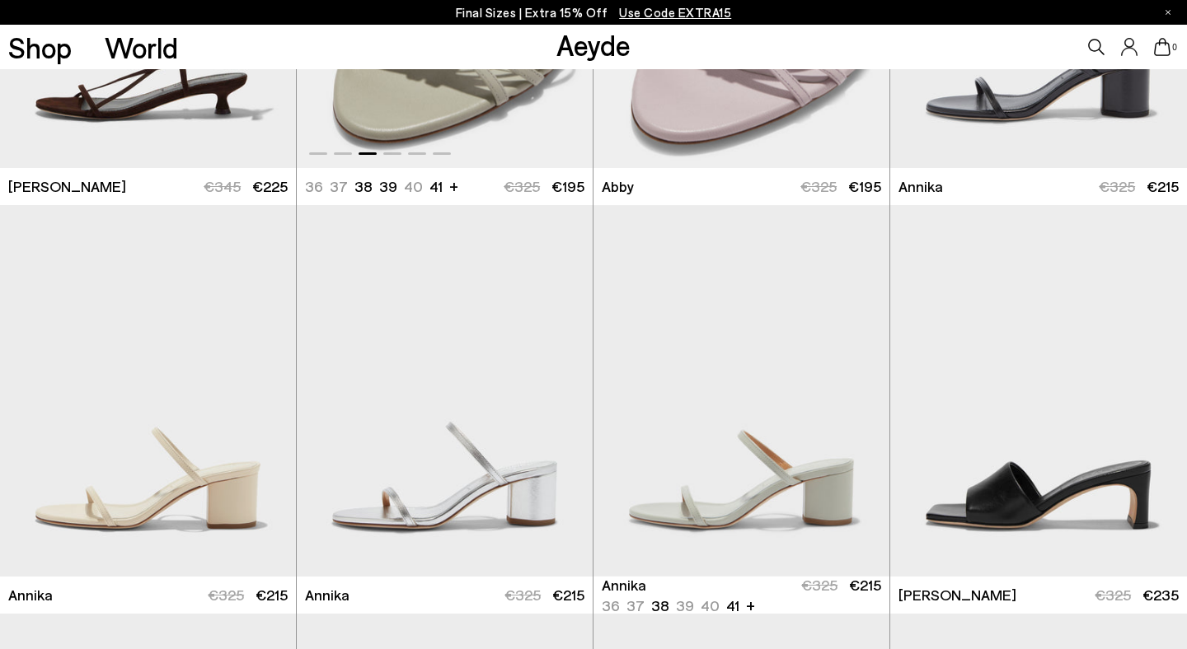
scroll to position [818, 0]
